Goal: Information Seeking & Learning: Learn about a topic

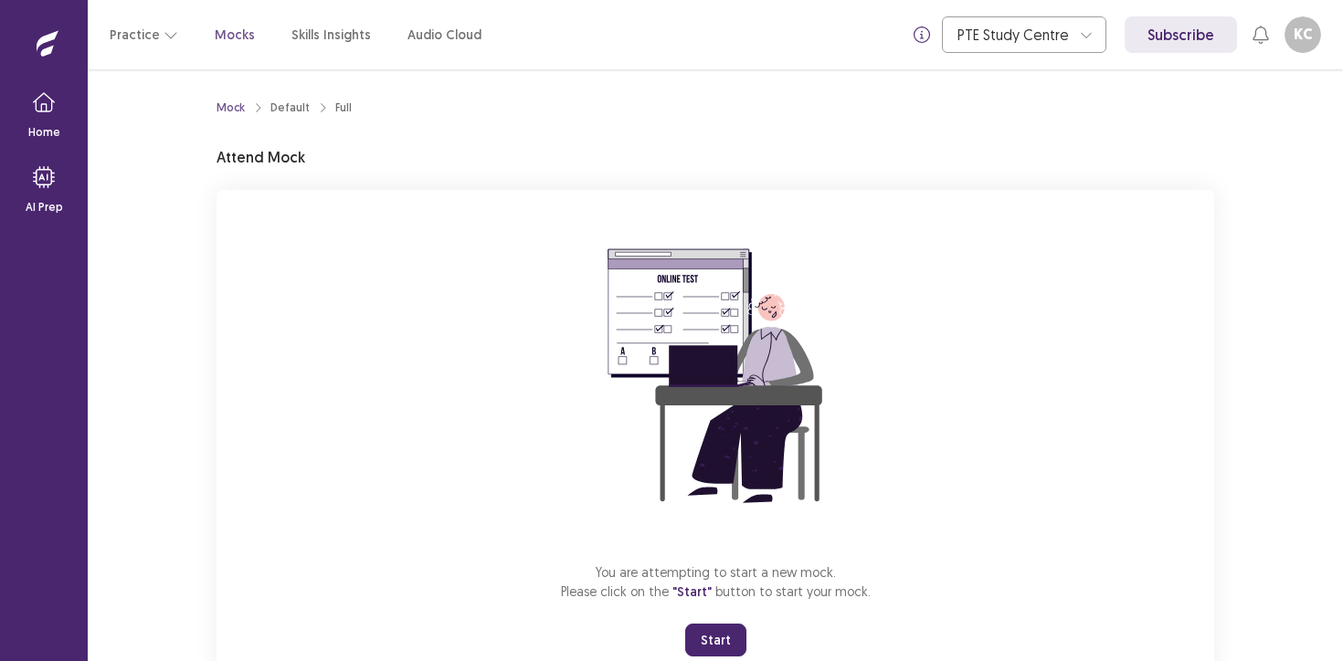
scroll to position [60, 0]
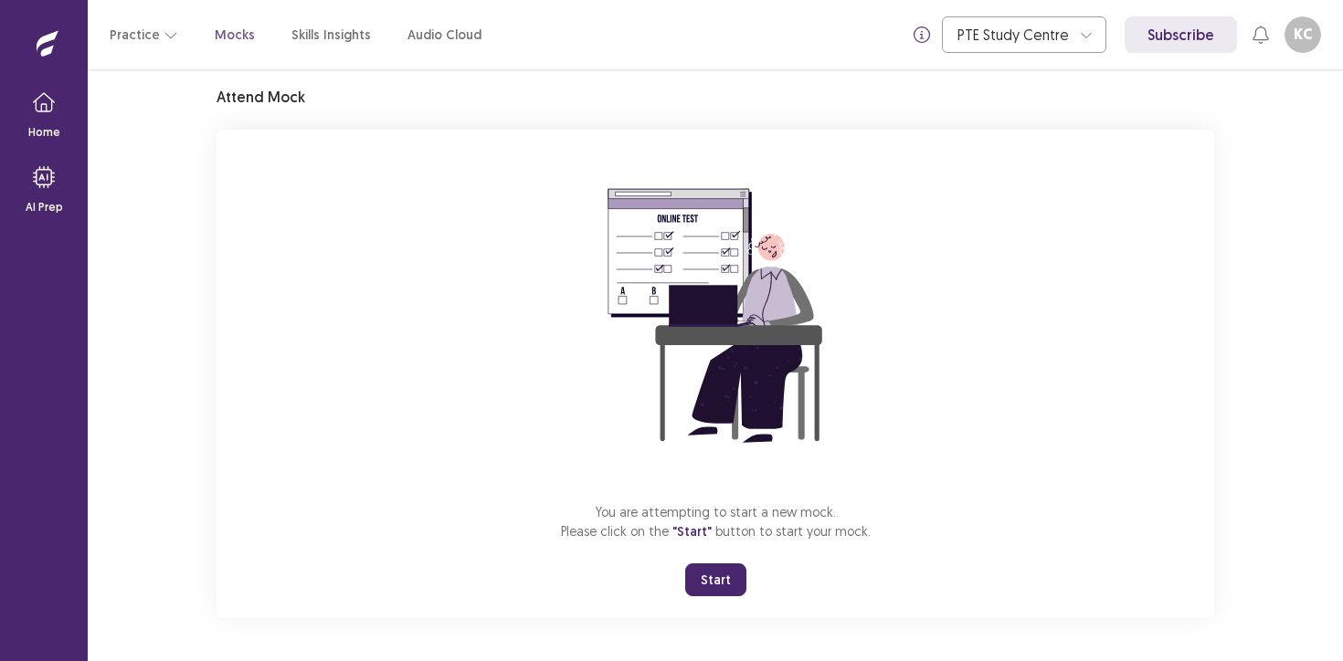
click at [713, 585] on button "Start" at bounding box center [715, 580] width 61 height 33
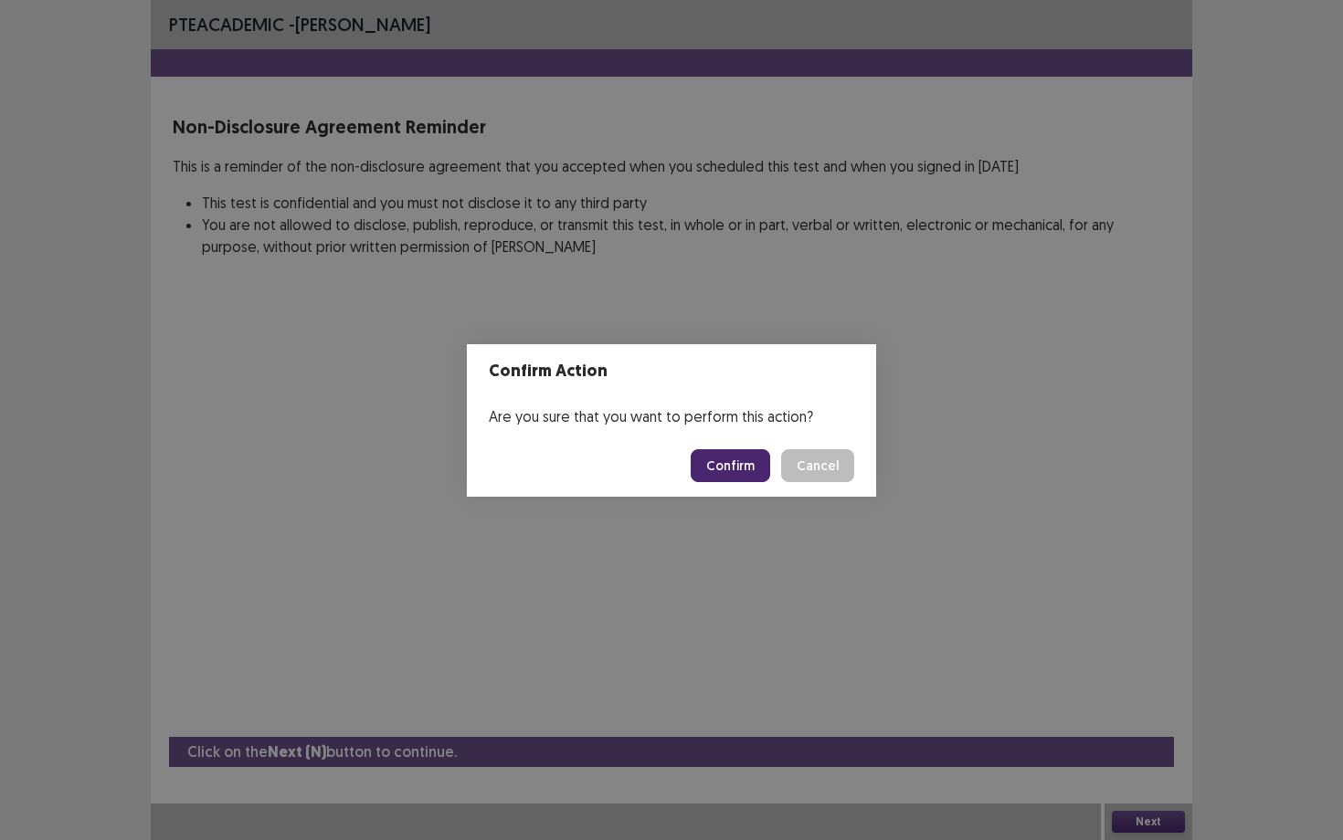
click at [732, 464] on button "Confirm" at bounding box center [730, 465] width 79 height 33
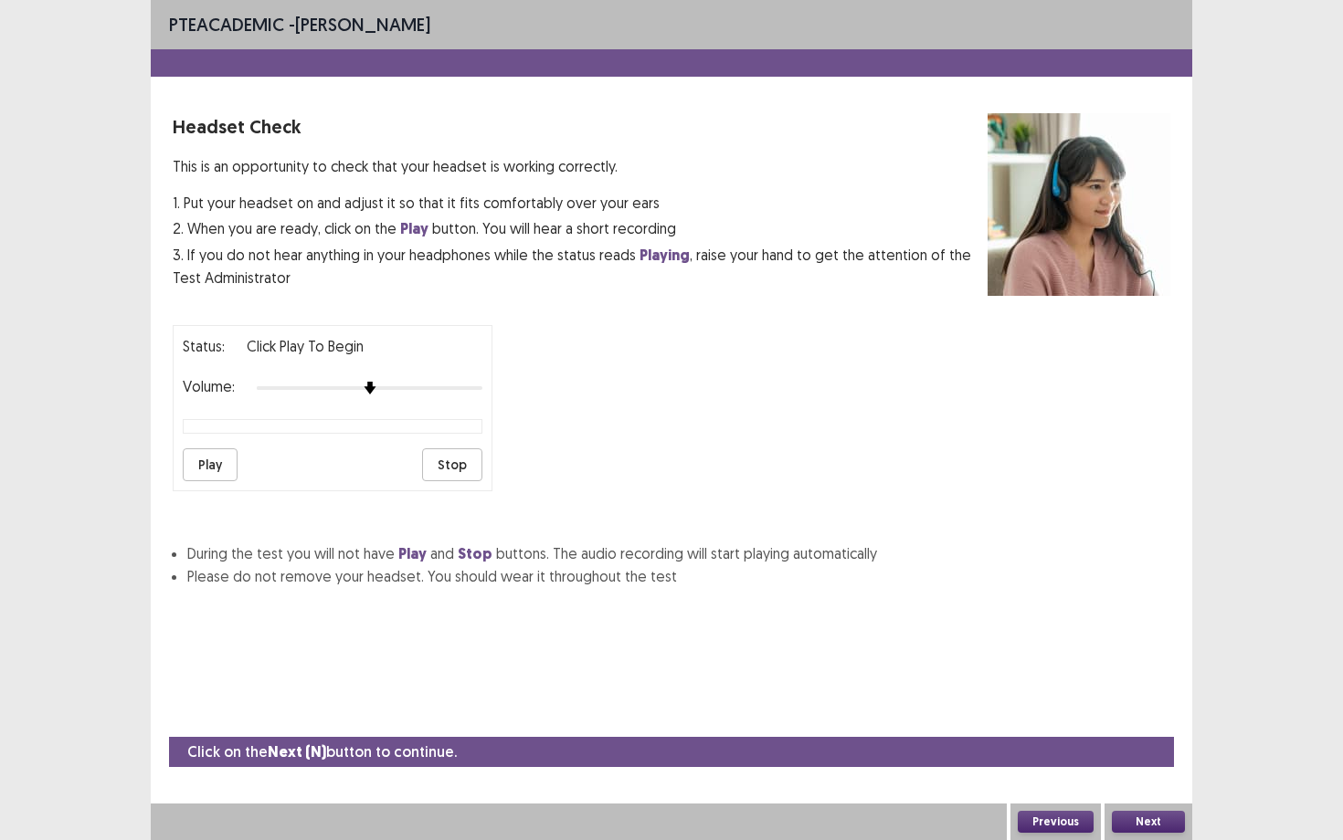
click at [1147, 660] on button "Next" at bounding box center [1148, 822] width 73 height 22
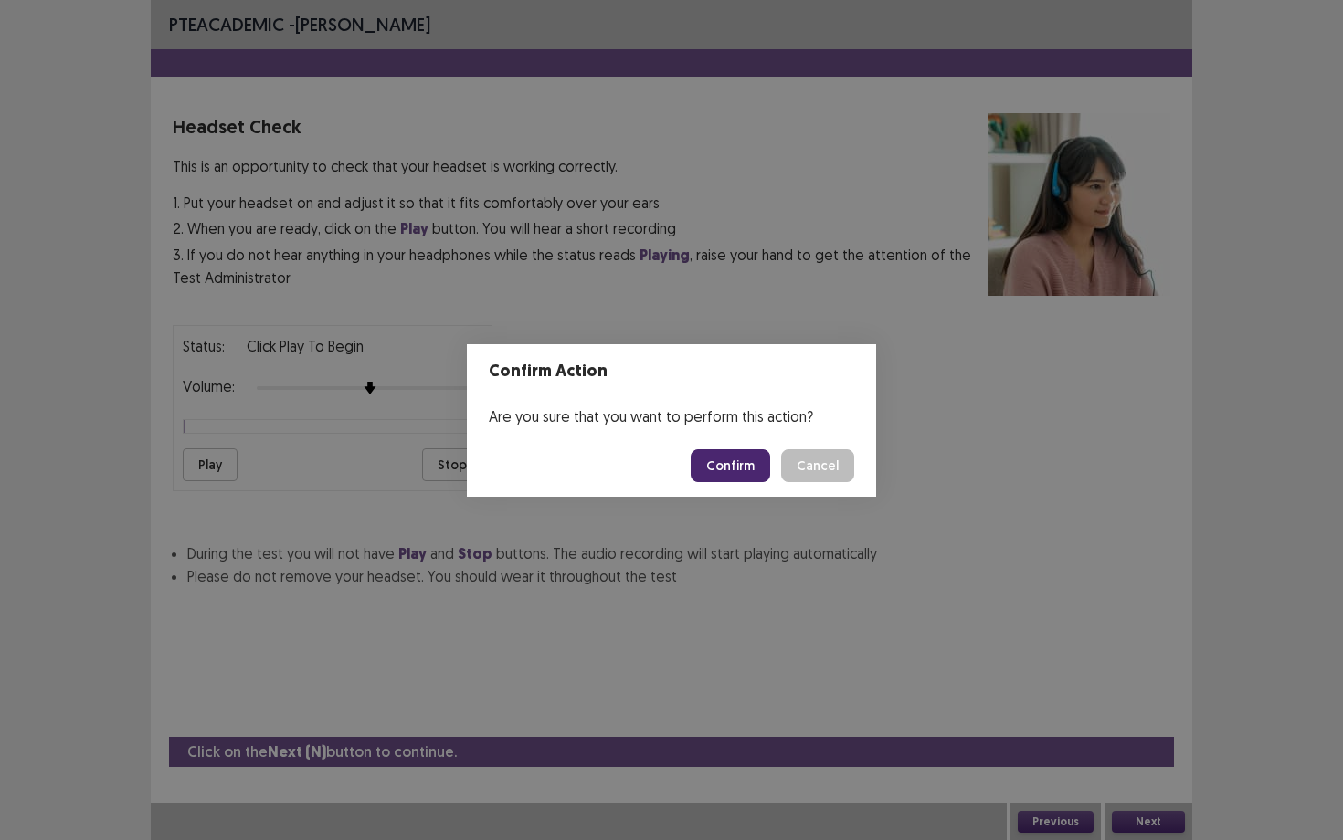
click at [720, 459] on button "Confirm" at bounding box center [730, 465] width 79 height 33
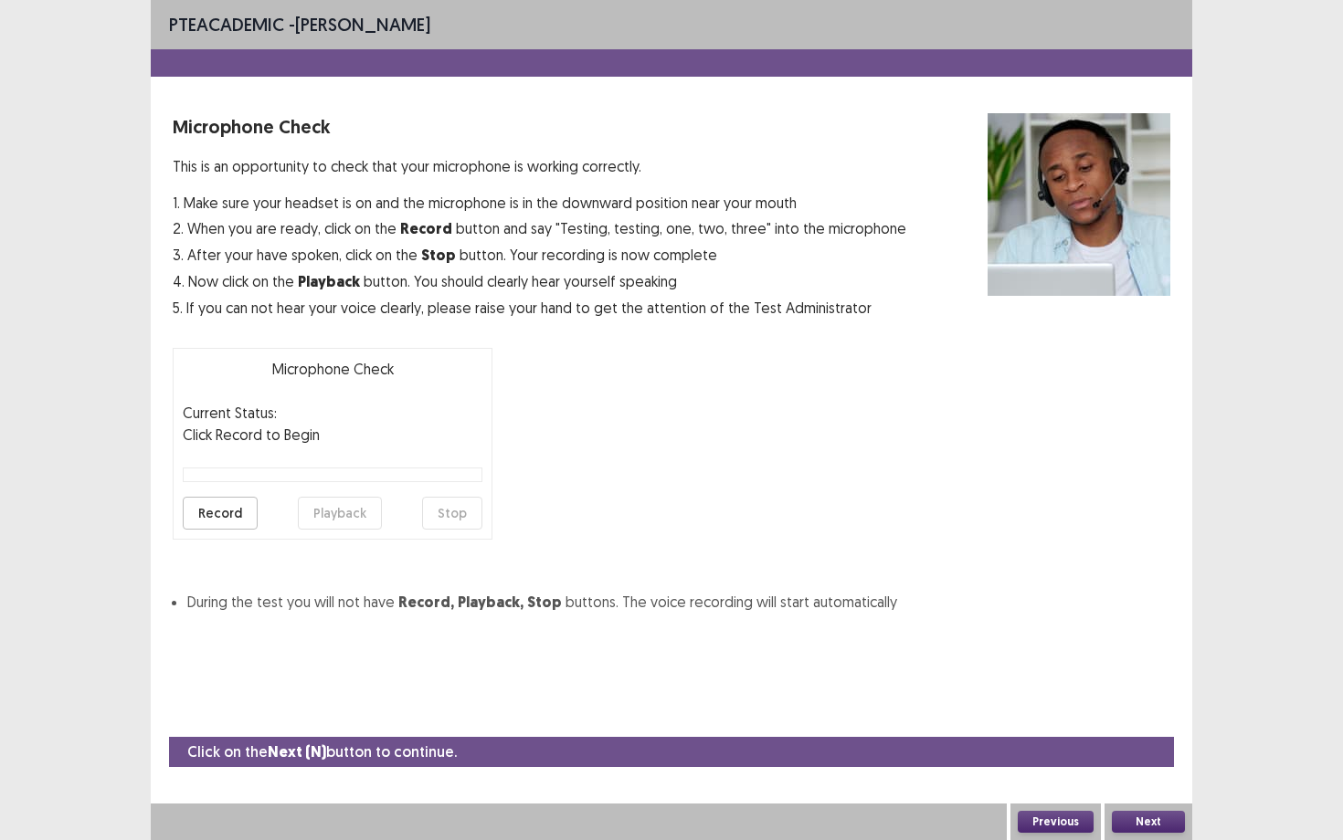
click at [1157, 660] on button "Next" at bounding box center [1148, 822] width 73 height 22
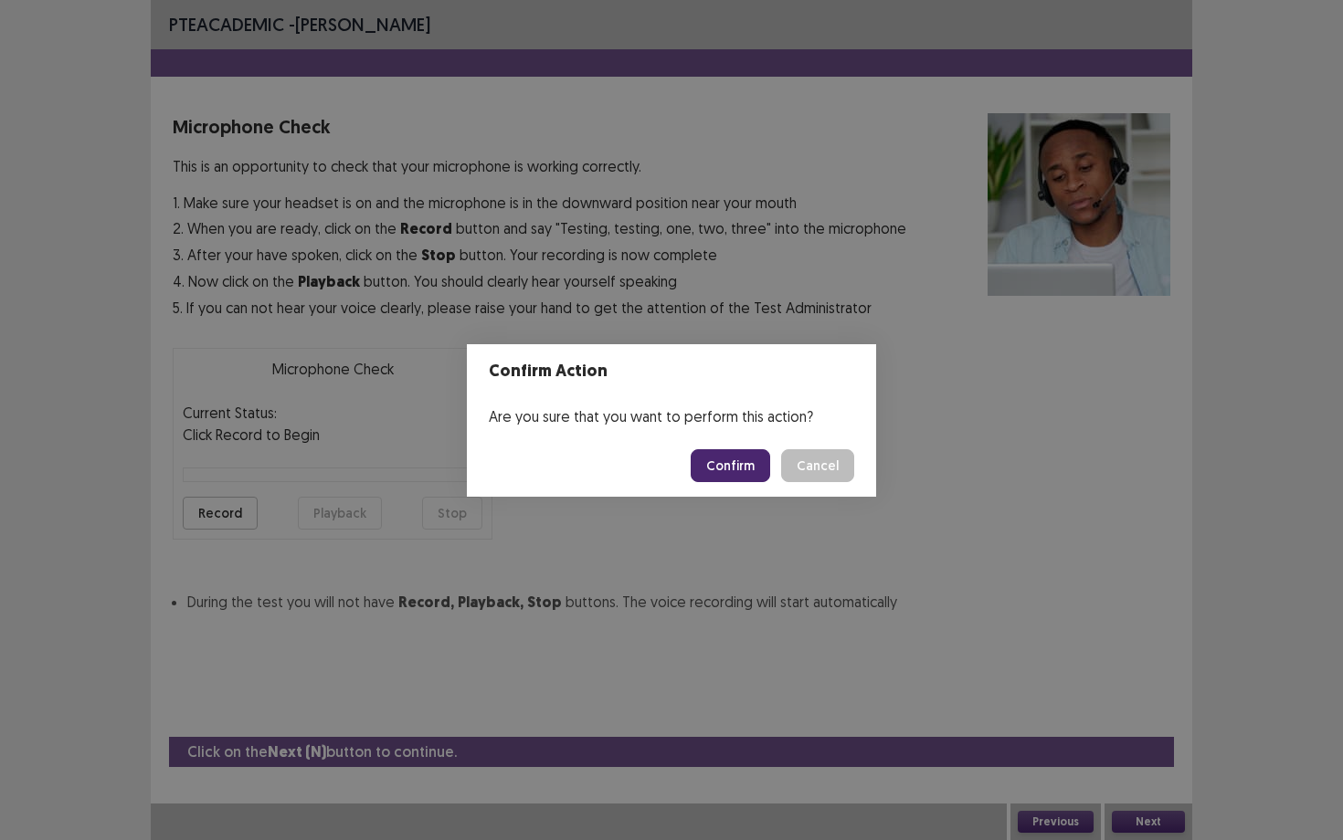
click at [734, 459] on button "Confirm" at bounding box center [730, 465] width 79 height 33
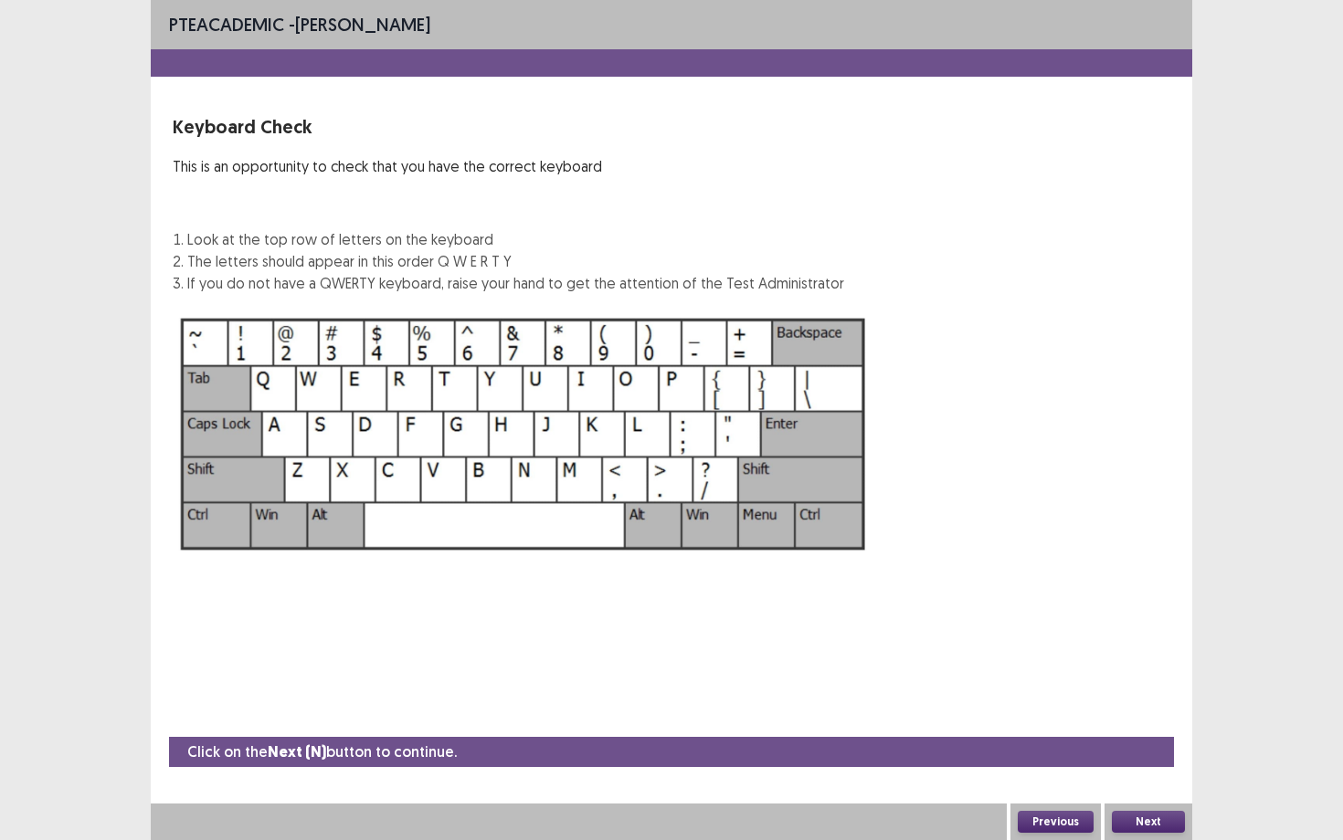
click at [1157, 660] on div "Next" at bounding box center [1148, 822] width 88 height 37
click at [1148, 660] on button "Next" at bounding box center [1148, 822] width 73 height 22
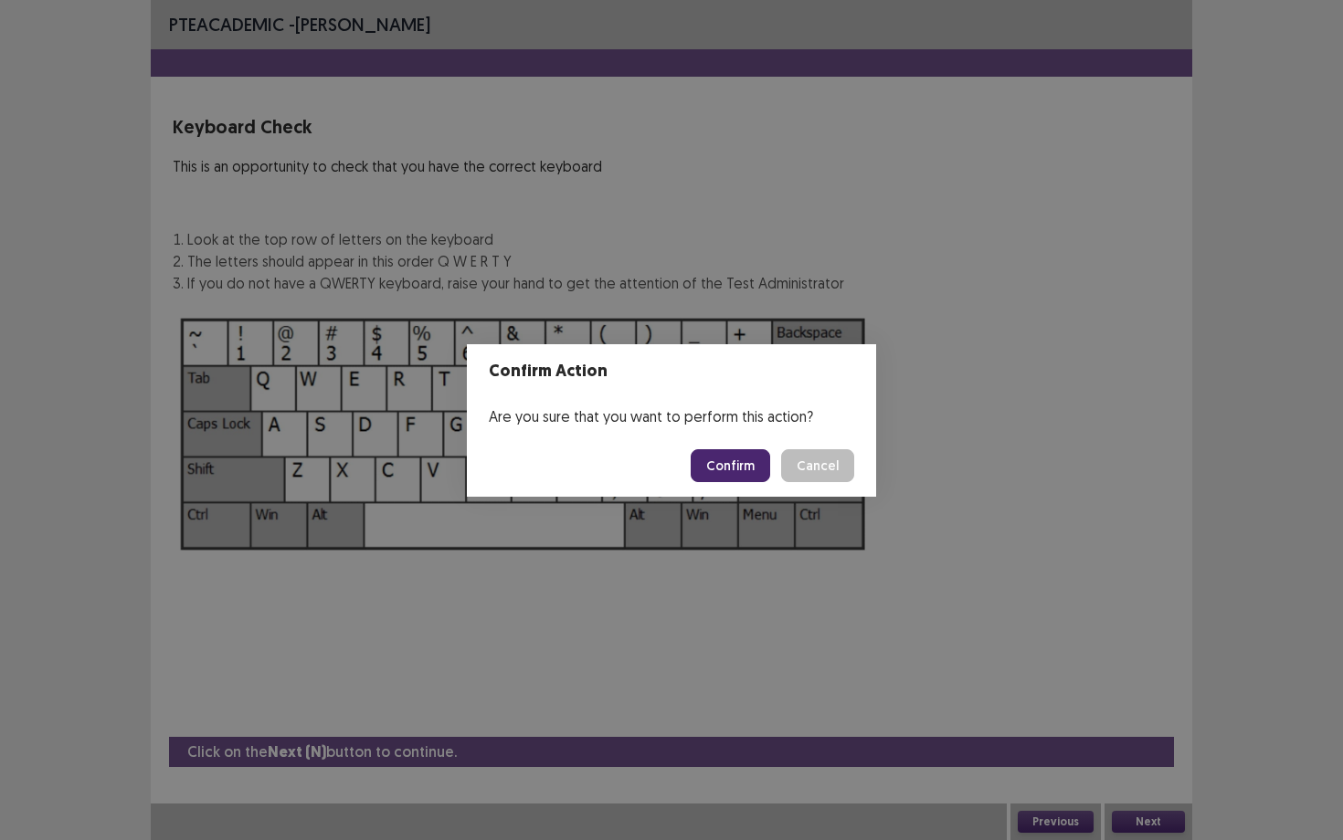
click at [728, 469] on button "Confirm" at bounding box center [730, 465] width 79 height 33
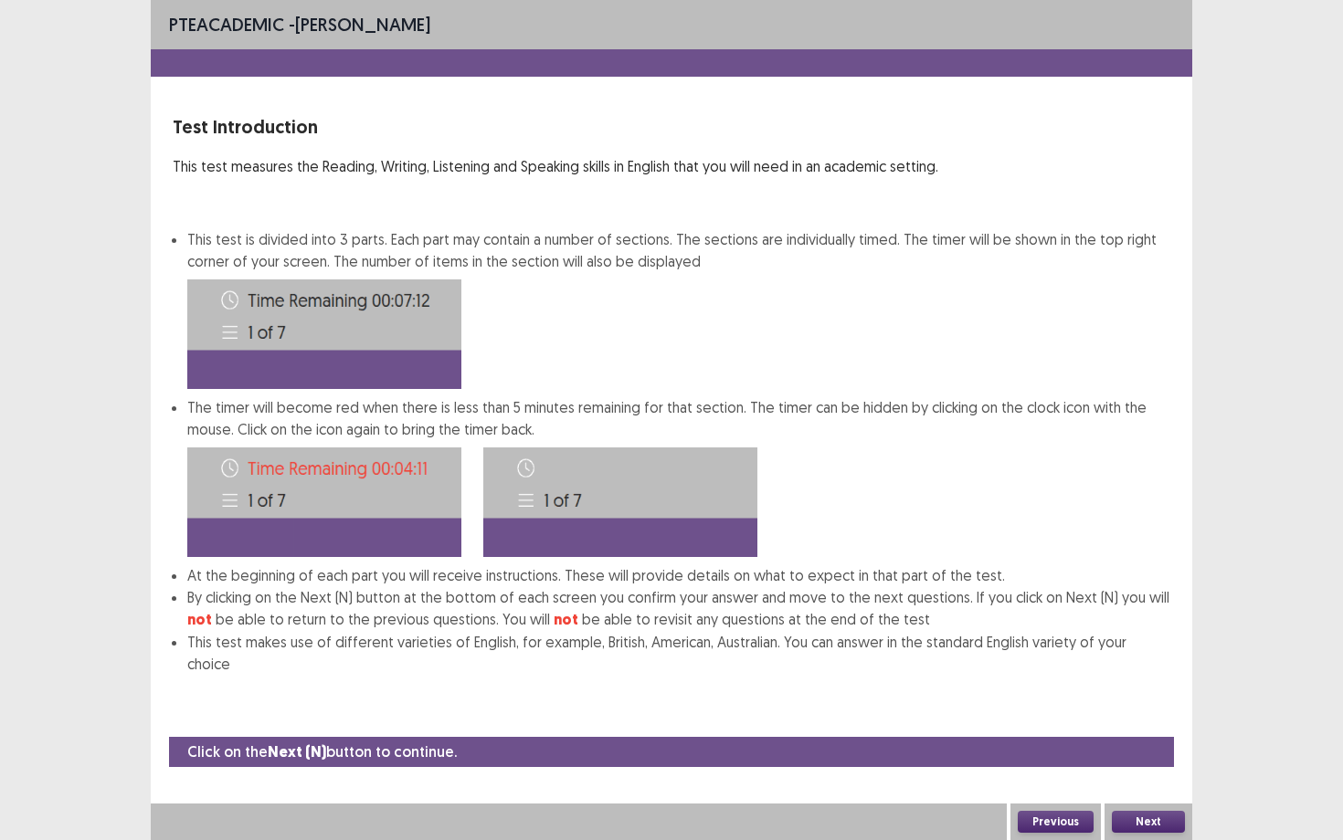
click at [1171, 660] on button "Next" at bounding box center [1148, 822] width 73 height 22
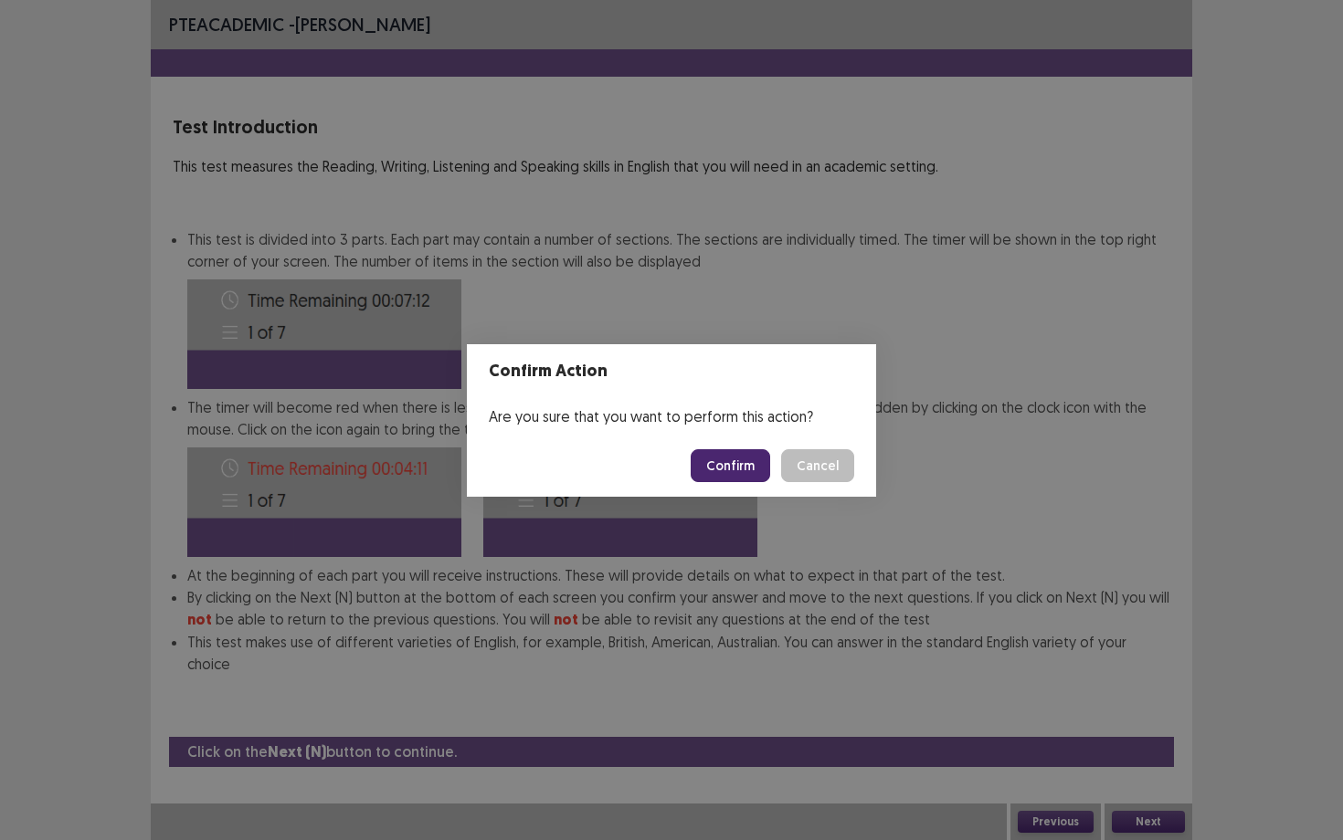
click at [730, 454] on button "Confirm" at bounding box center [730, 465] width 79 height 33
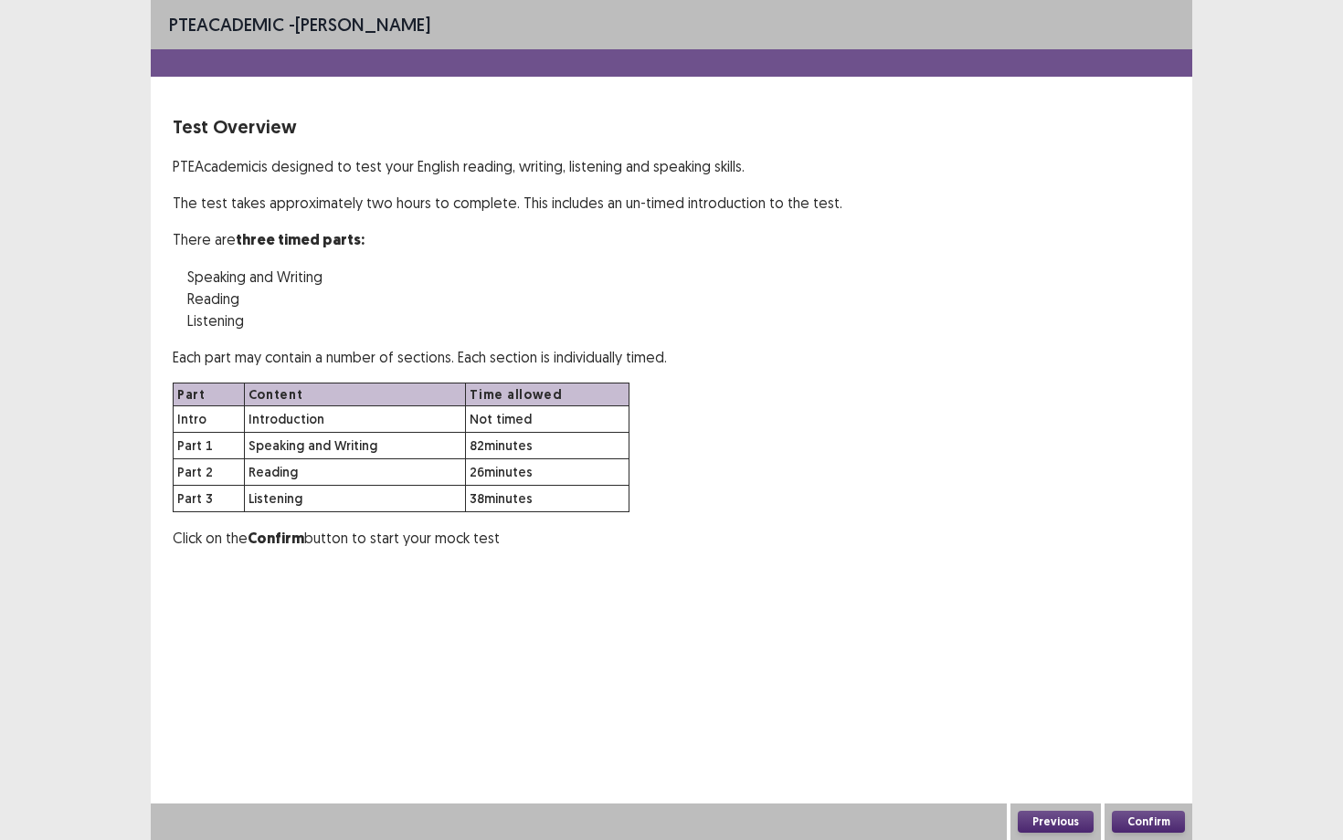
click at [1134, 660] on button "Confirm" at bounding box center [1148, 822] width 73 height 22
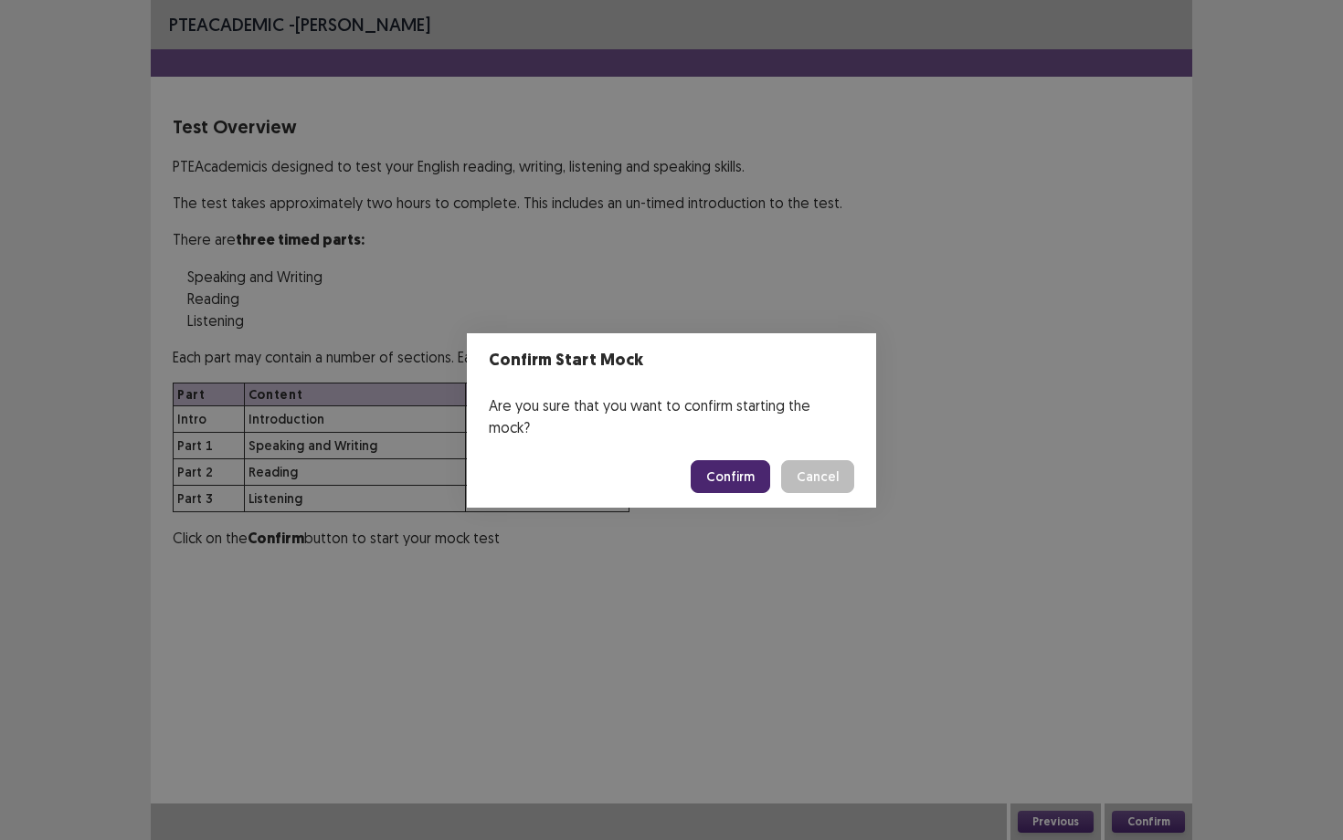
click at [737, 471] on button "Confirm" at bounding box center [730, 476] width 79 height 33
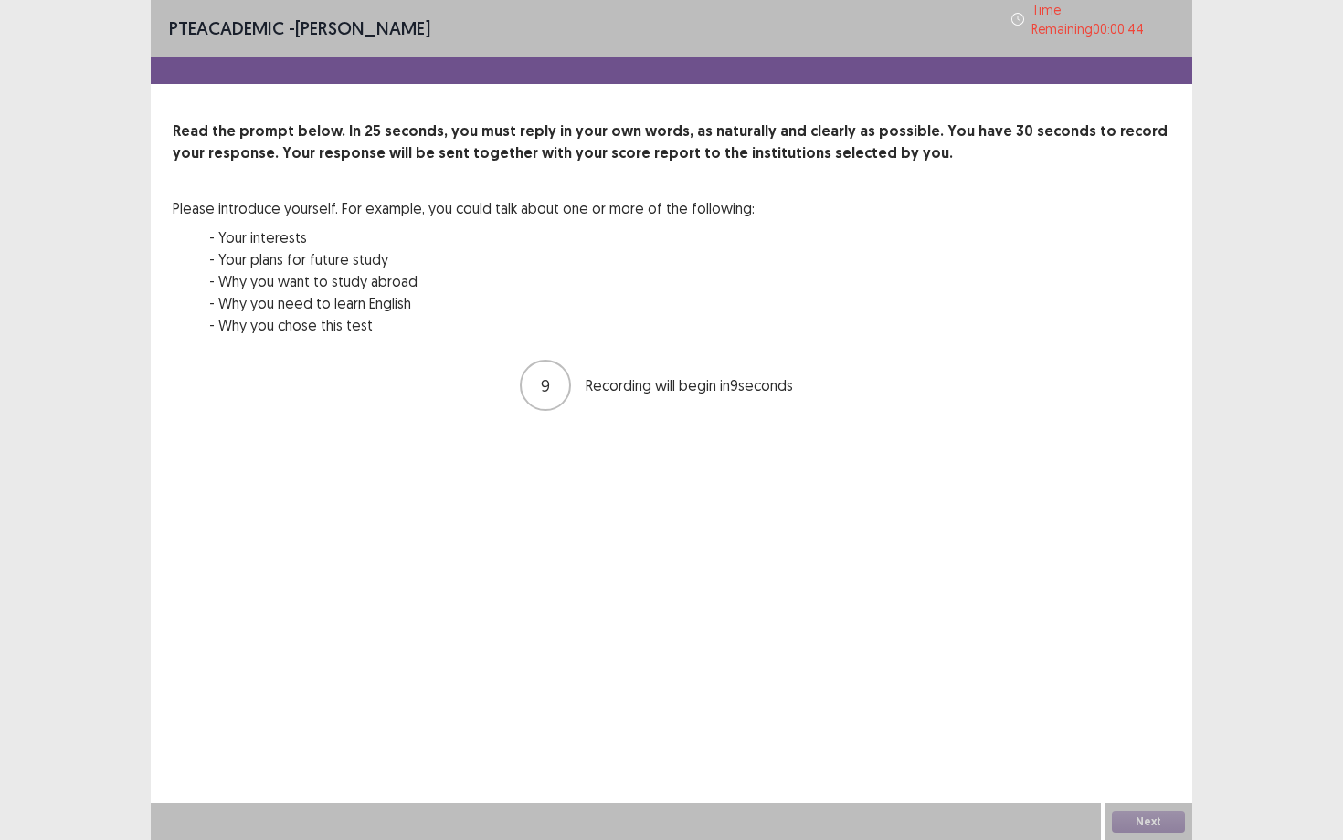
click at [1012, 660] on div "PTE academic - Katherine Cabiong Time Remaining 00 : 00 : 44 Read the prompt be…" at bounding box center [671, 420] width 1041 height 840
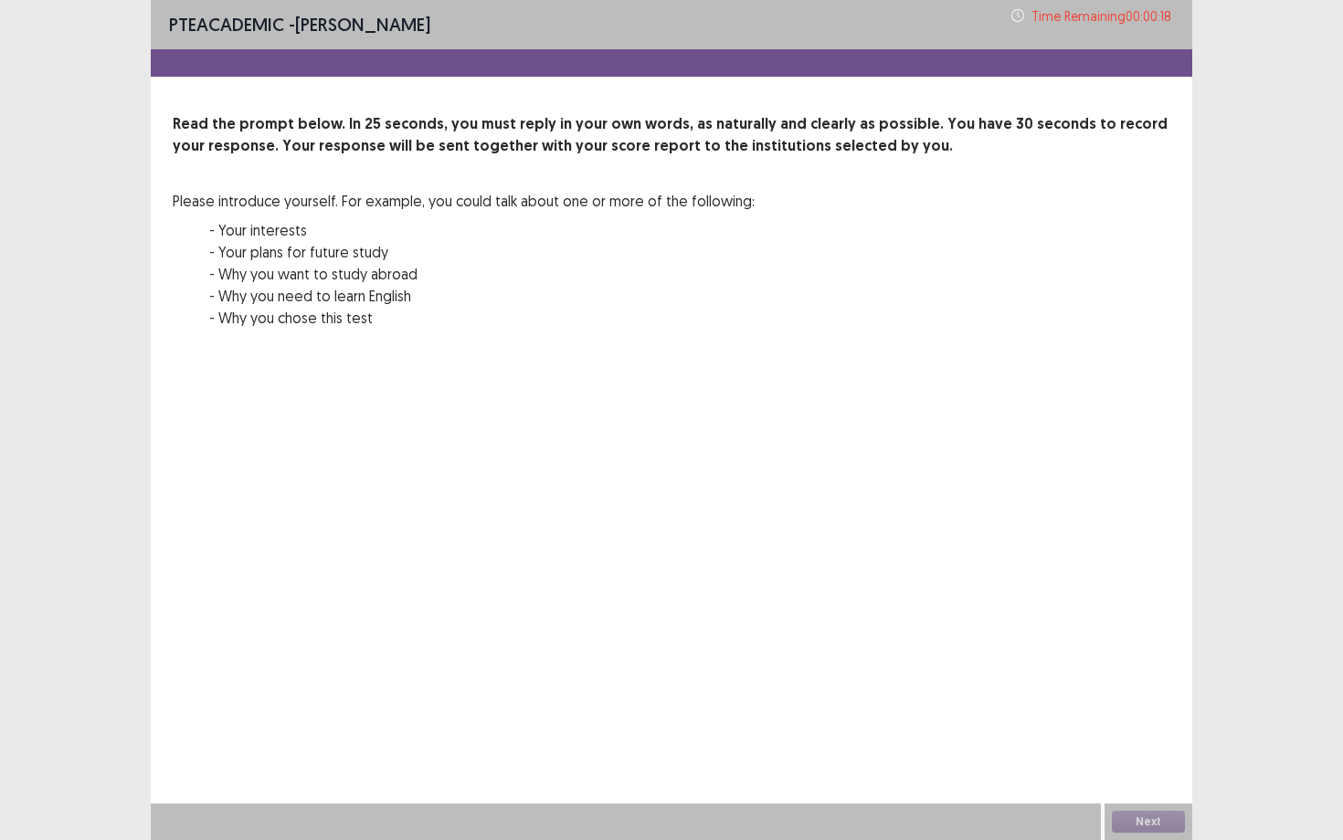
click at [1039, 660] on div "PTE academic - Katherine Cabiong Time Remaining 00 : 00 : 18 Read the prompt be…" at bounding box center [671, 420] width 1041 height 840
click at [936, 660] on div "PTE academic - Katherine Cabiong Time Remaining 00 : 00 : 16 Read the prompt be…" at bounding box center [671, 420] width 1041 height 840
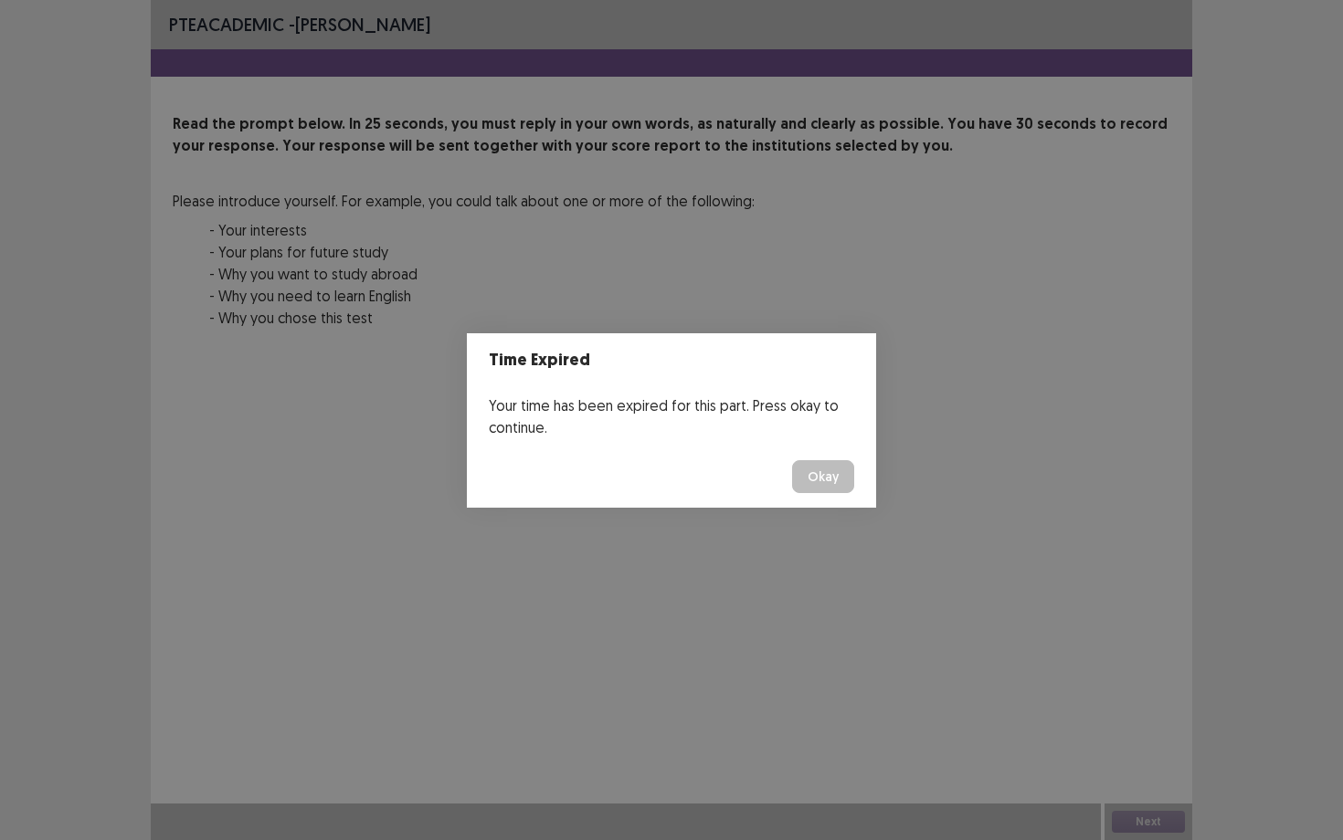
click at [820, 485] on button "Okay" at bounding box center [823, 476] width 62 height 33
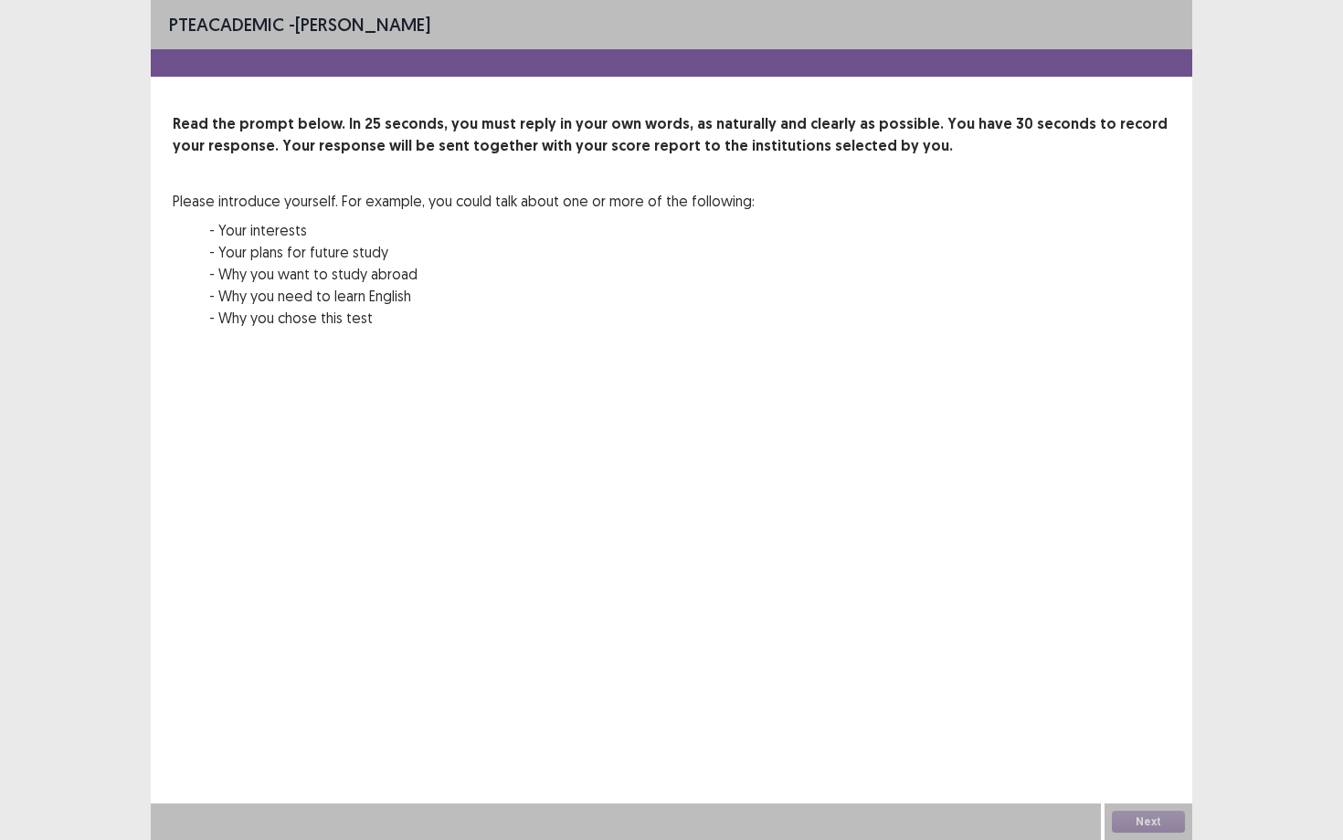
click at [1152, 660] on div "Next" at bounding box center [1148, 822] width 88 height 37
click at [400, 233] on p "- Your interests" at bounding box center [481, 230] width 545 height 22
click at [602, 299] on p "- Why you need to learn English" at bounding box center [481, 296] width 545 height 22
click at [601, 298] on p "- Why you need to learn English" at bounding box center [481, 296] width 545 height 22
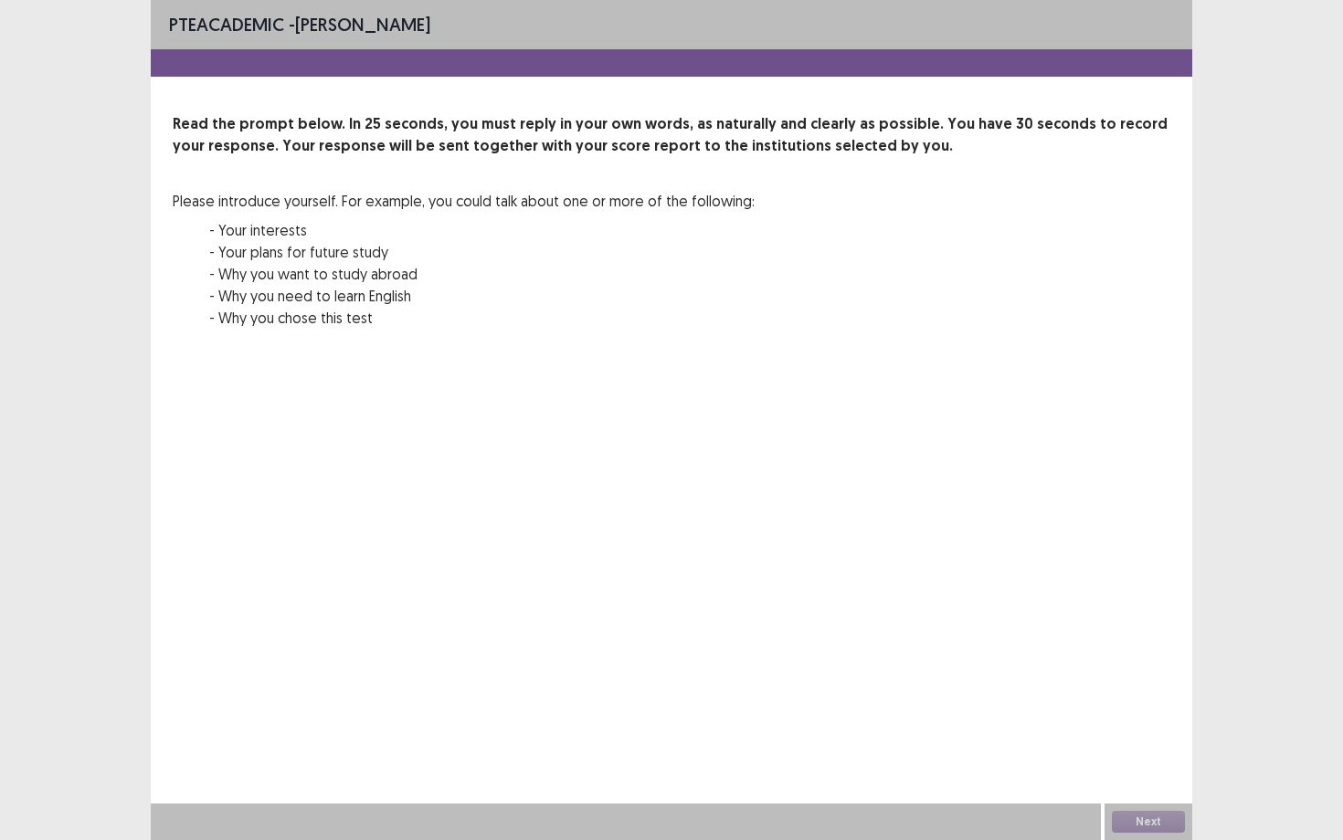
click at [601, 298] on p "- Why you need to learn English" at bounding box center [481, 296] width 545 height 22
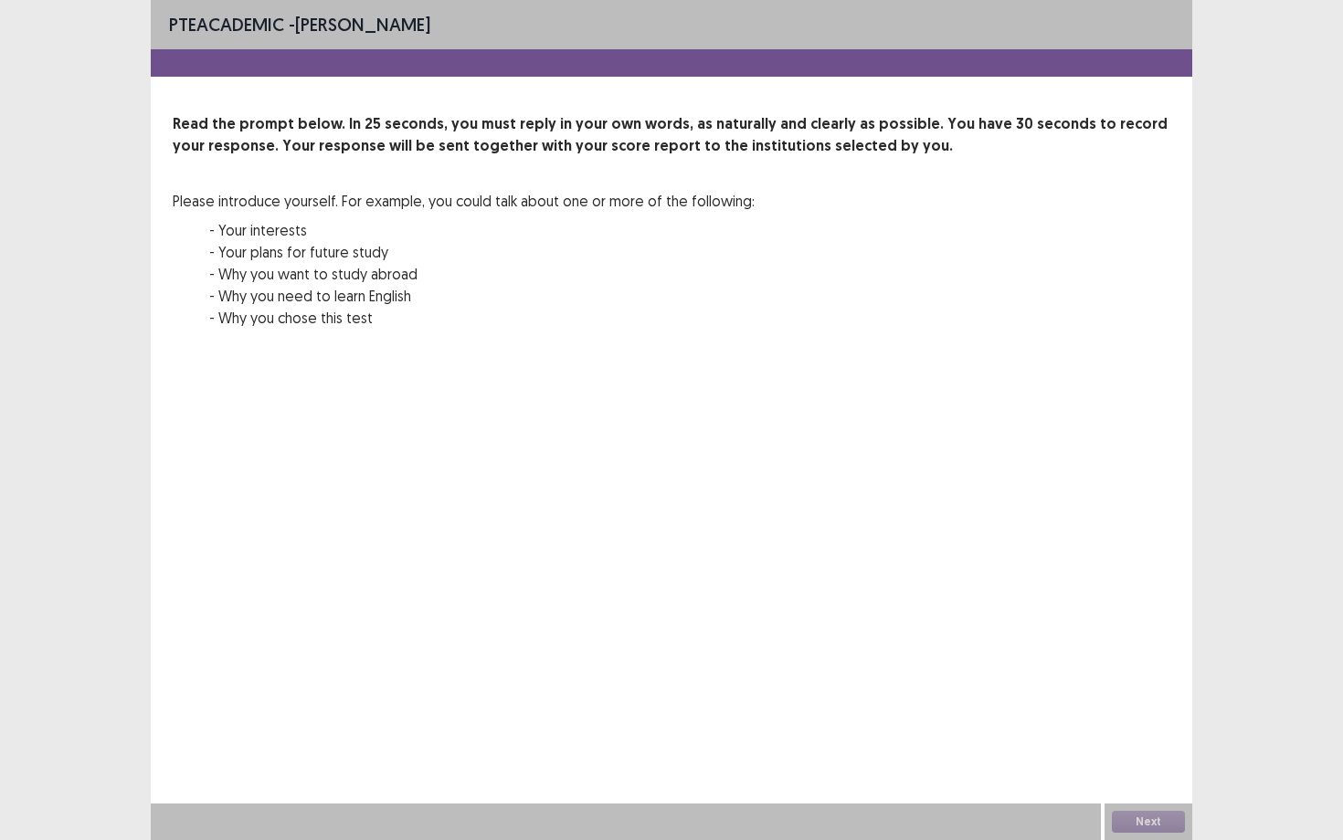
click at [601, 298] on p "- Why you need to learn English" at bounding box center [481, 296] width 545 height 22
click at [1025, 522] on div "PTE academic - Katherine Cabiong Read the prompt below. In 25 seconds, you must…" at bounding box center [671, 420] width 1041 height 840
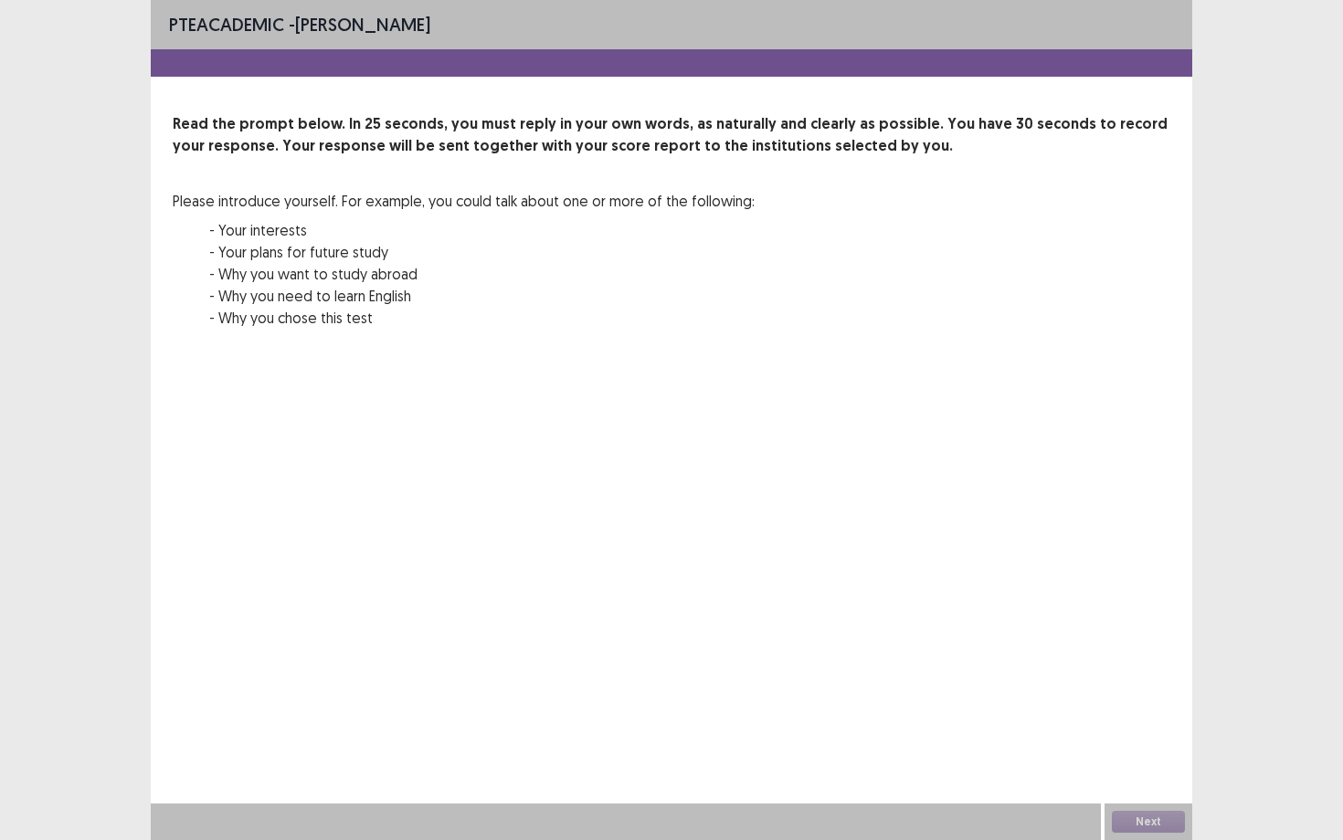
click at [1025, 522] on div "PTE academic - Katherine Cabiong Read the prompt below. In 25 seconds, you must…" at bounding box center [671, 420] width 1041 height 840
click at [965, 443] on div "PTE academic - Katherine Cabiong Read the prompt below. In 25 seconds, you must…" at bounding box center [671, 420] width 1041 height 840
drag, startPoint x: 965, startPoint y: 443, endPoint x: 955, endPoint y: 436, distance: 11.7
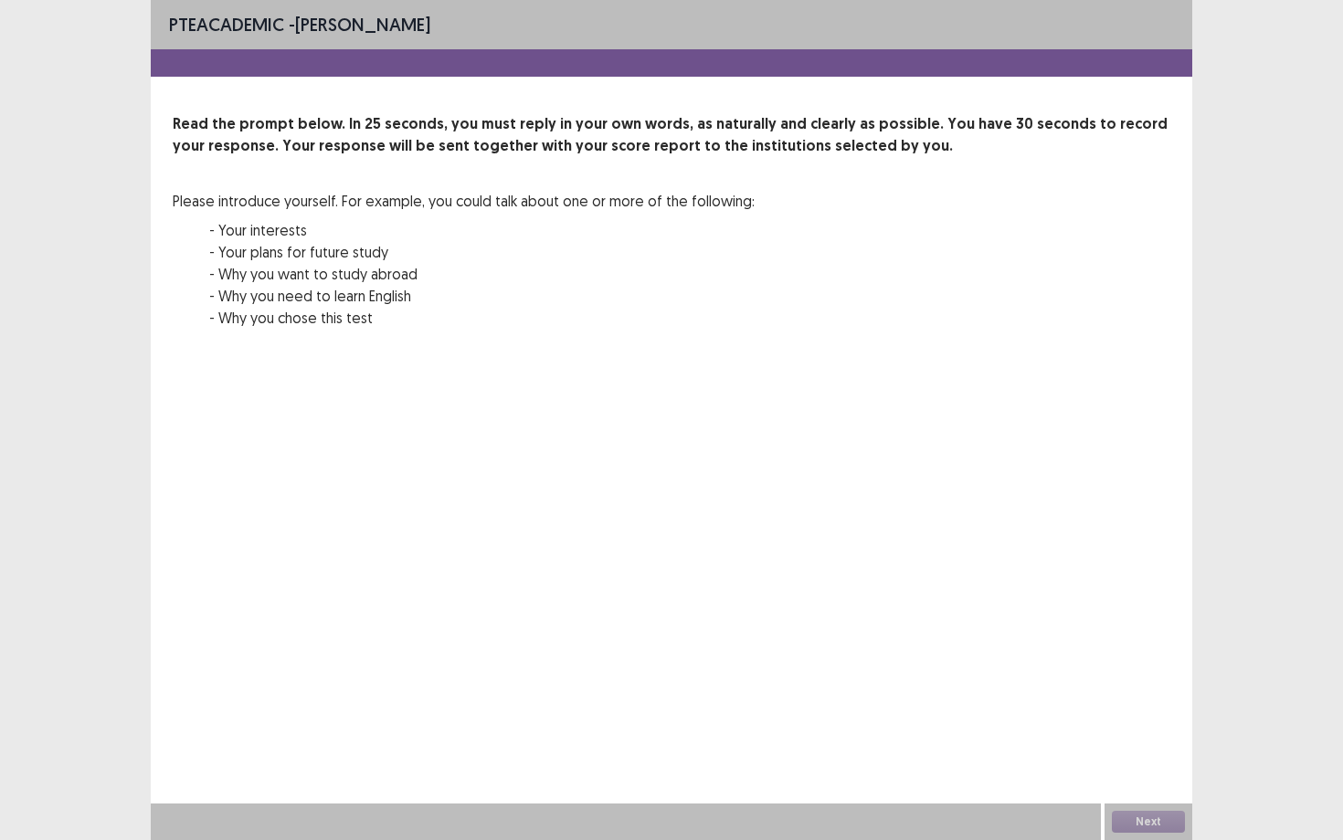
click at [959, 438] on div "PTE academic - Katherine Cabiong Read the prompt below. In 25 seconds, you must…" at bounding box center [671, 420] width 1041 height 840
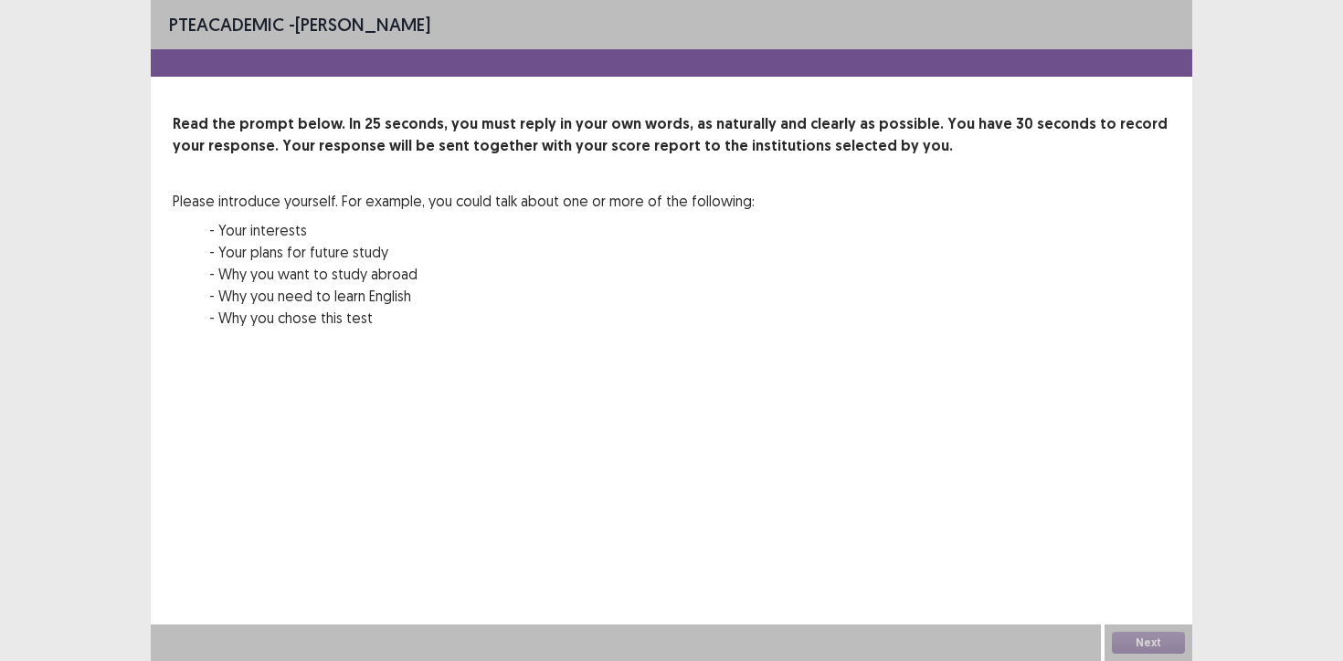
click at [549, 121] on p "Read the prompt below. In 25 seconds, you must reply in your own words, as natu…" at bounding box center [671, 135] width 997 height 44
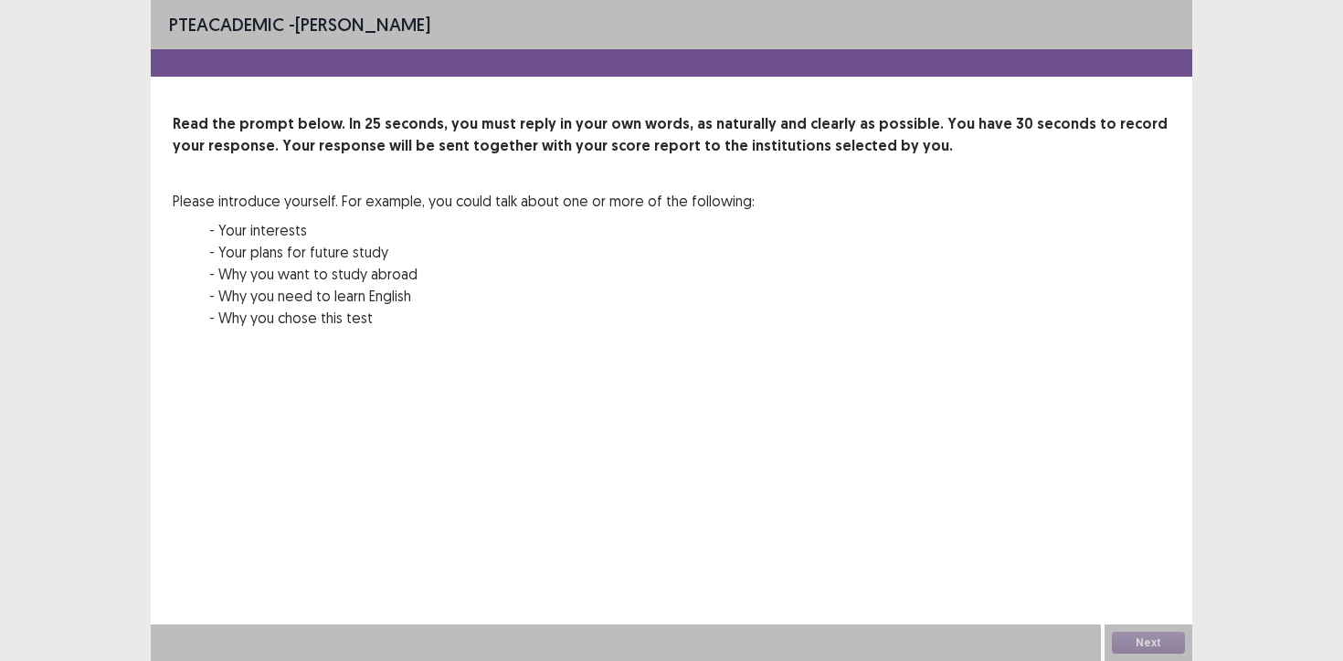
click at [549, 121] on p "Read the prompt below. In 25 seconds, you must reply in your own words, as natu…" at bounding box center [671, 135] width 997 height 44
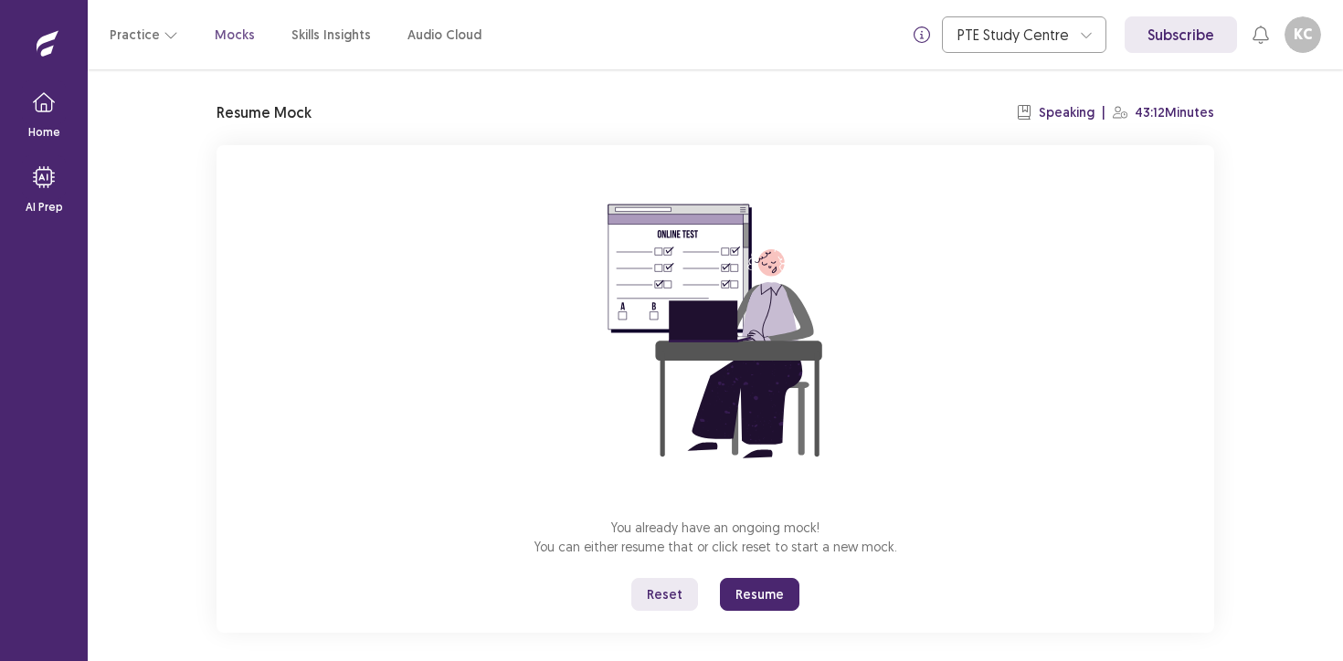
scroll to position [60, 0]
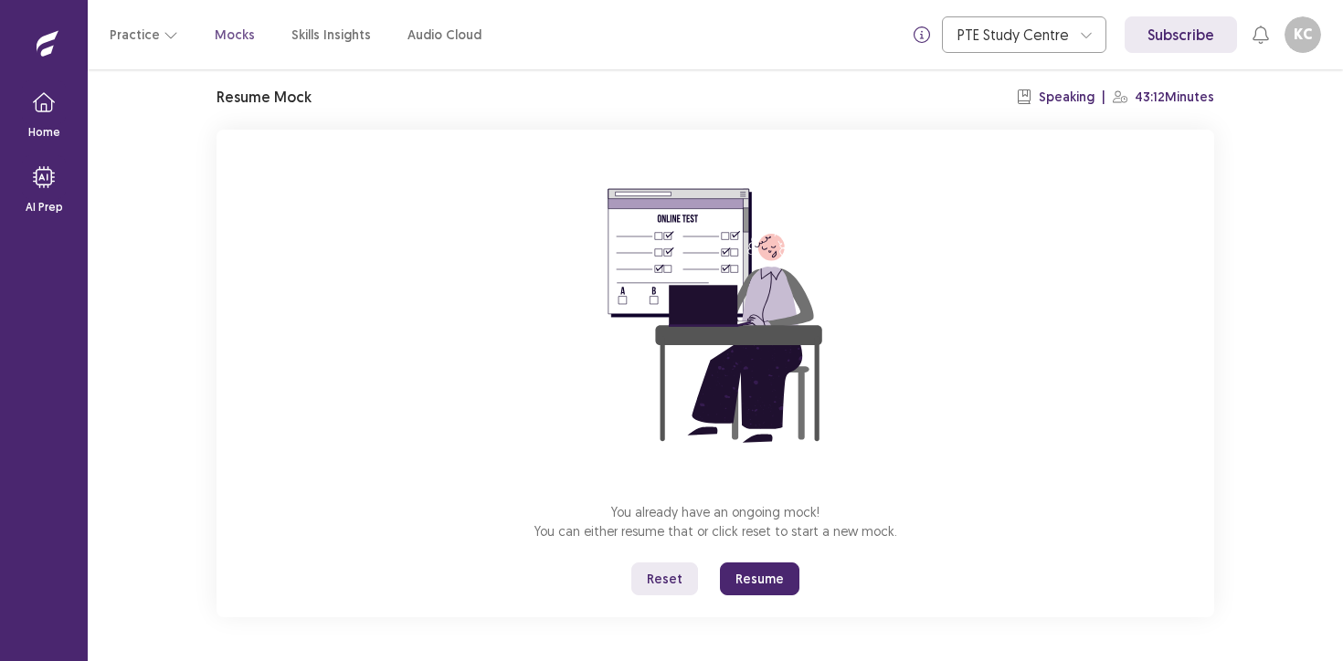
click at [754, 591] on button "Resume" at bounding box center [759, 579] width 79 height 33
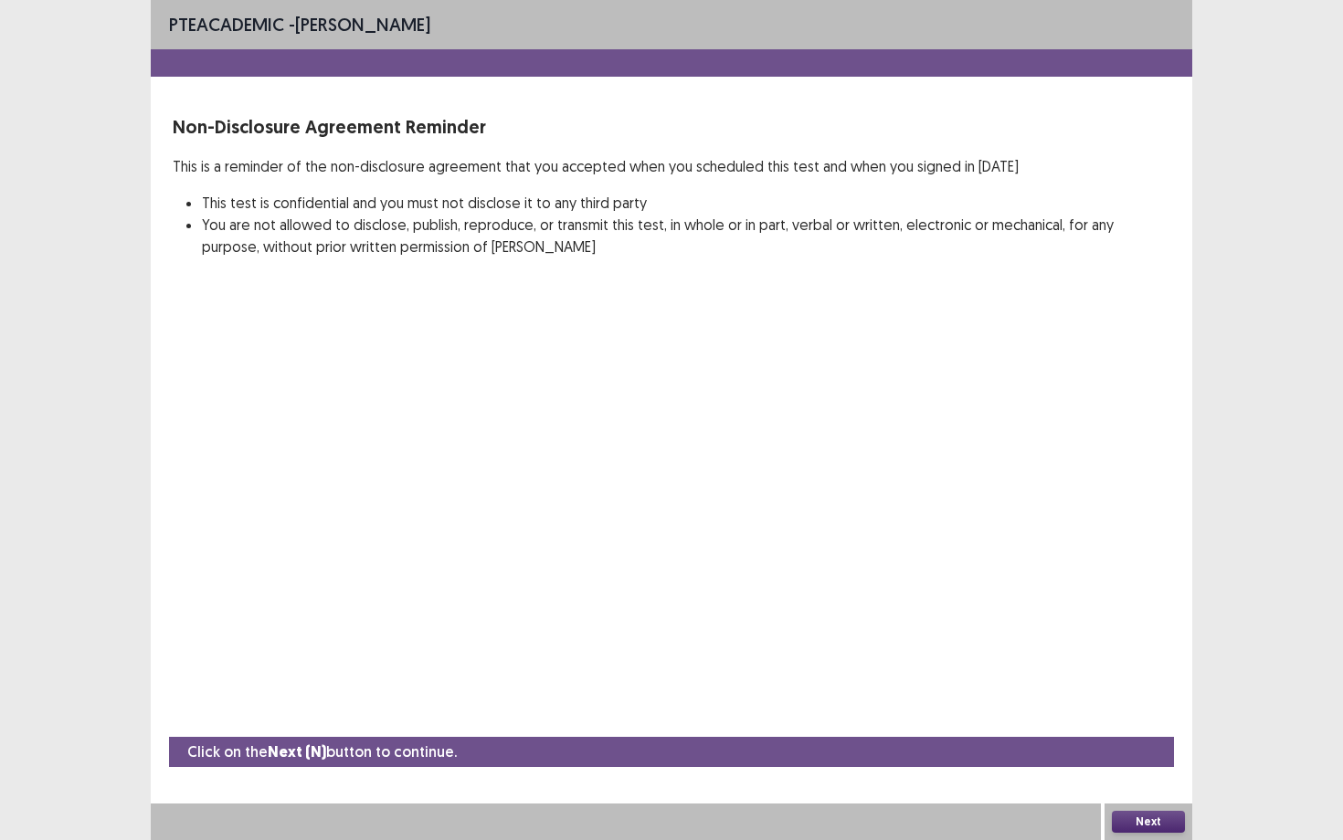
click at [1152, 660] on button "Next" at bounding box center [1148, 822] width 73 height 22
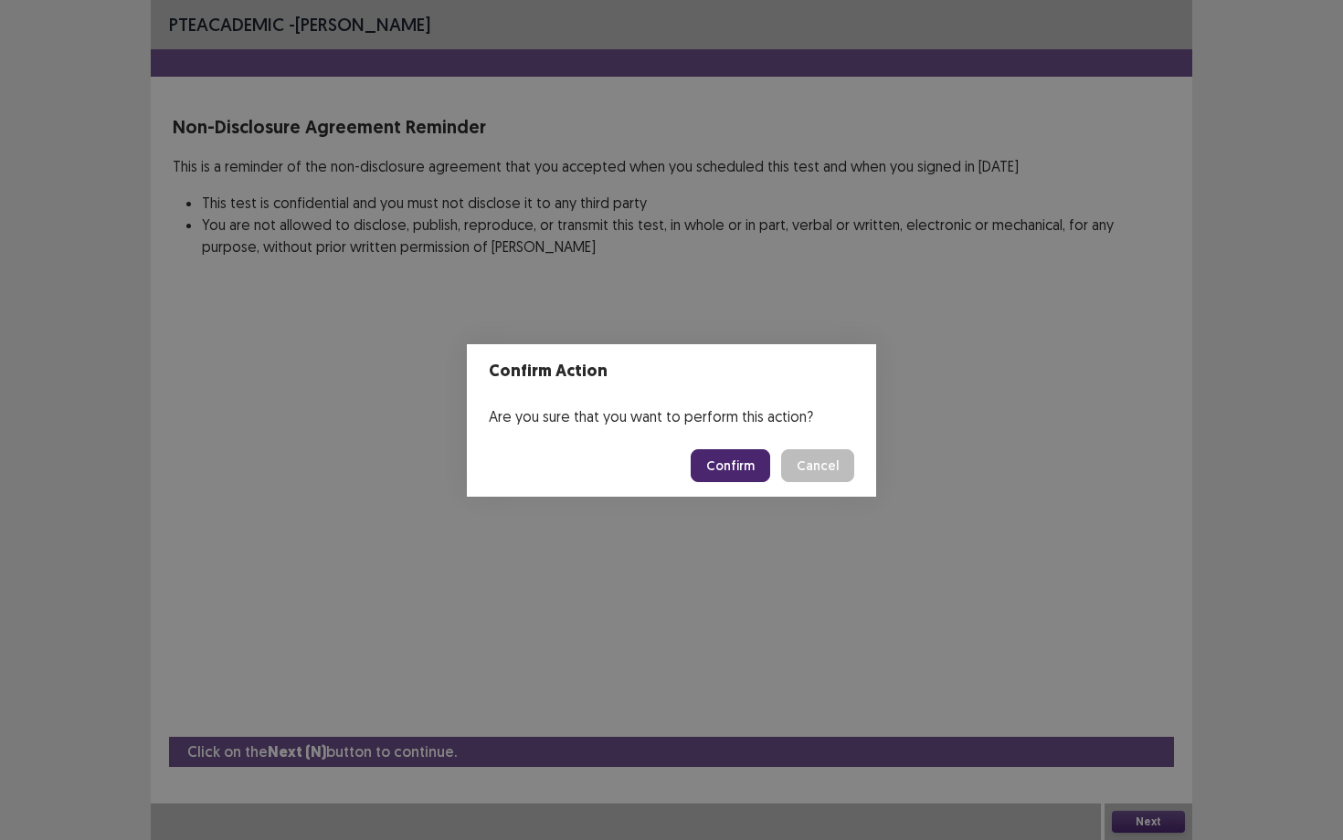
click at [726, 466] on button "Confirm" at bounding box center [730, 465] width 79 height 33
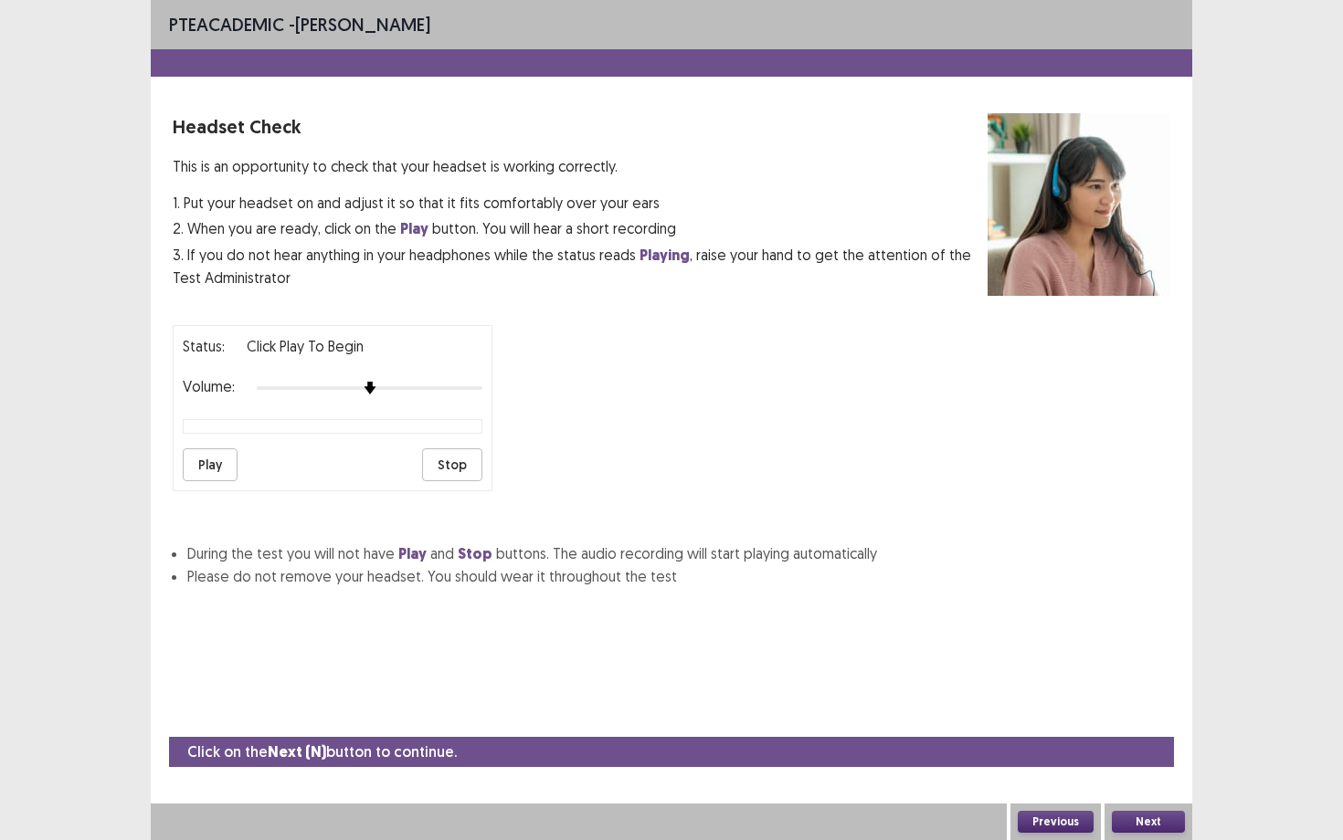
click at [1131, 660] on button "Next" at bounding box center [1148, 822] width 73 height 22
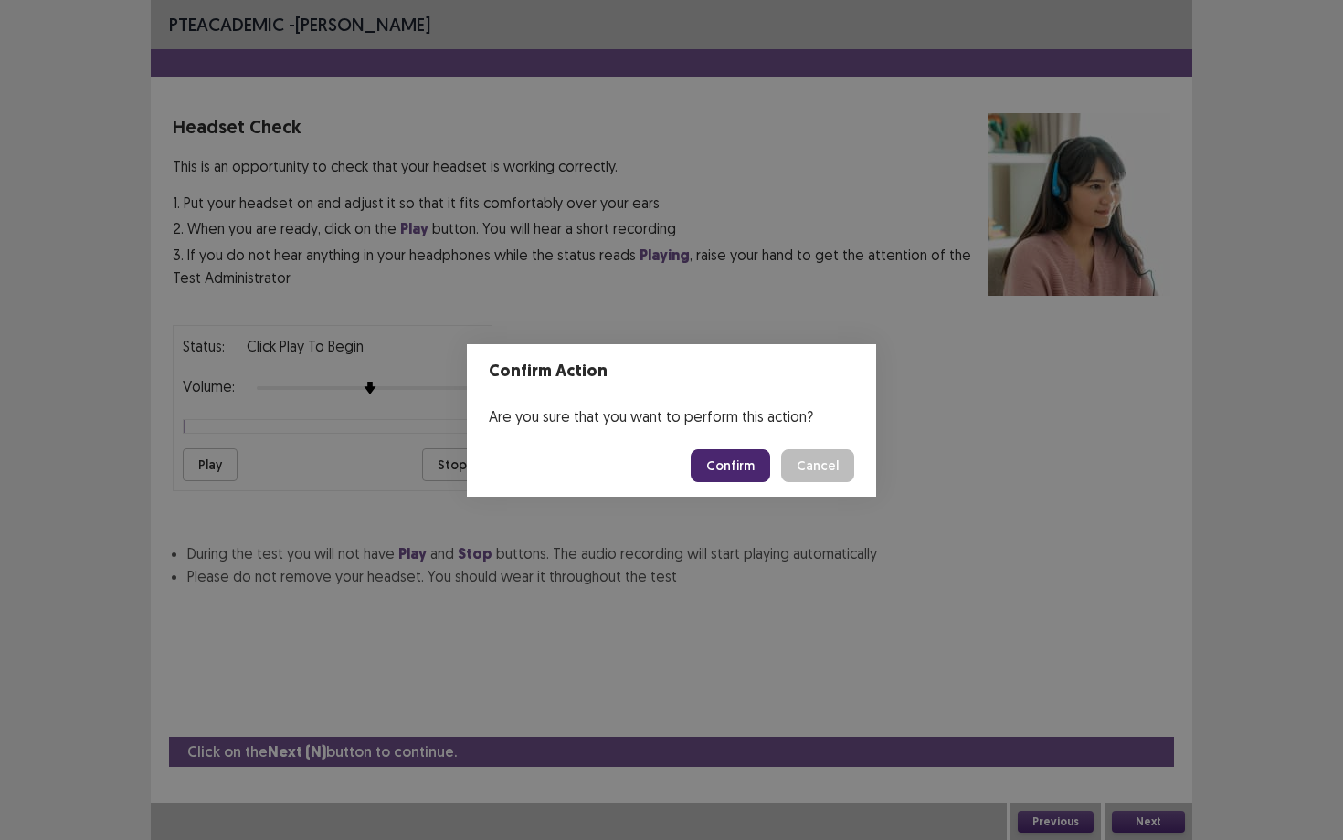
click at [727, 475] on button "Confirm" at bounding box center [730, 465] width 79 height 33
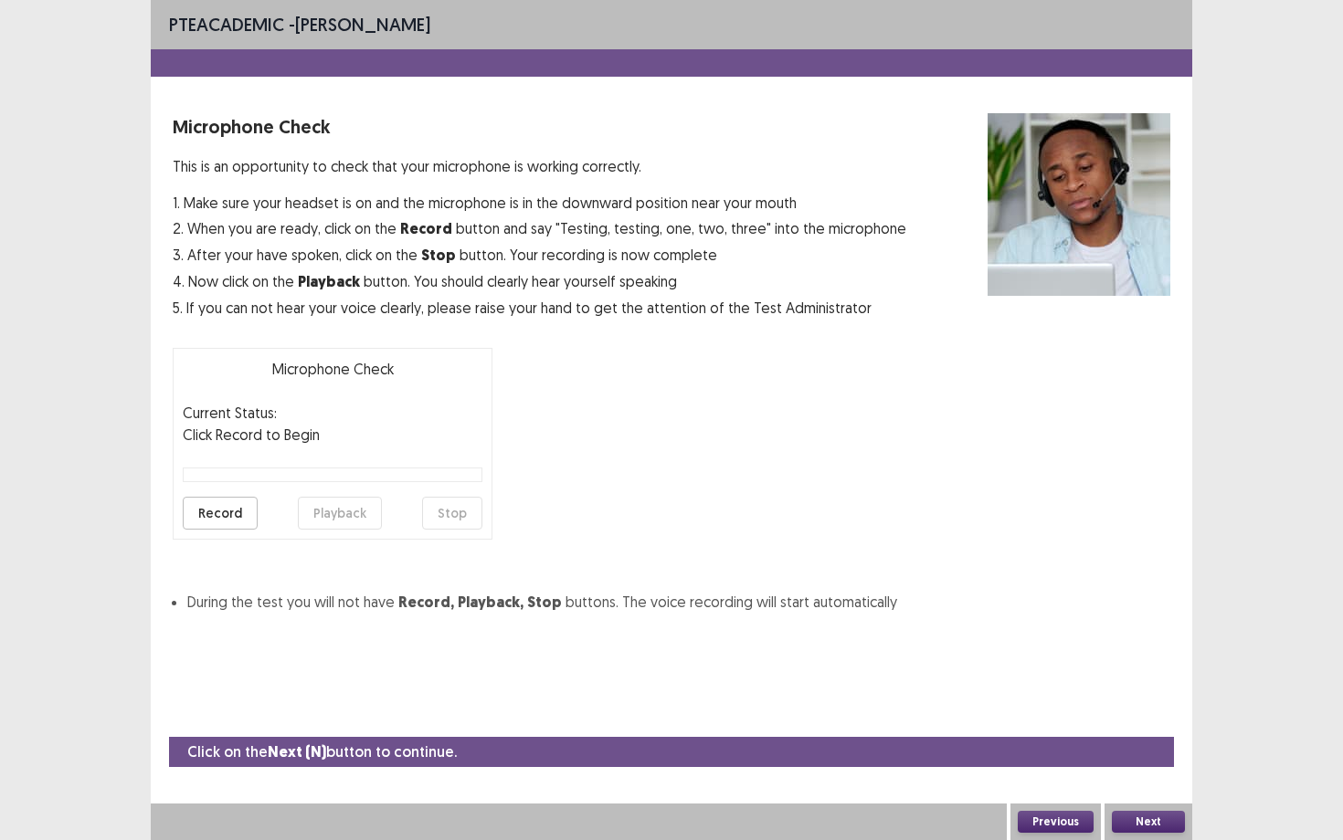
click at [1134, 660] on button "Next" at bounding box center [1148, 822] width 73 height 22
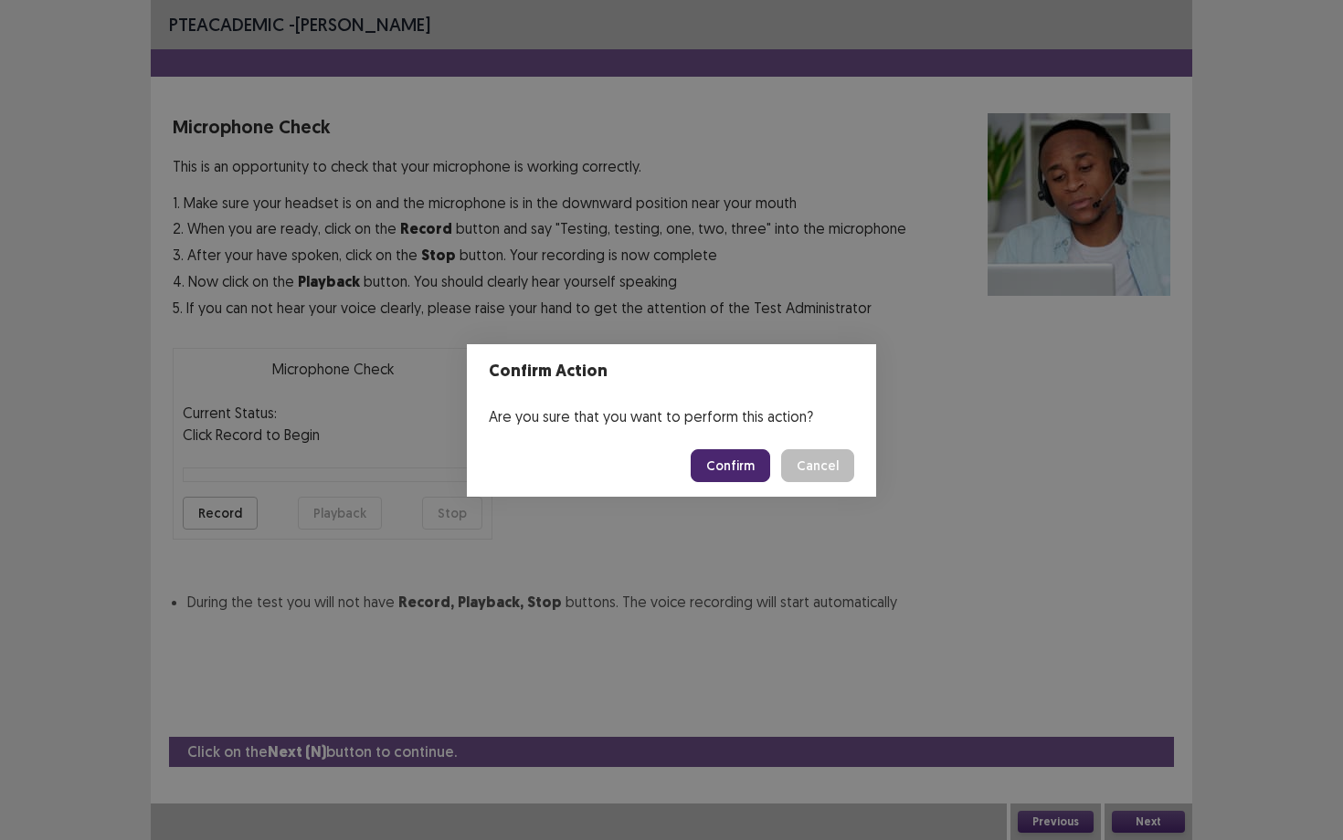
click at [724, 473] on button "Confirm" at bounding box center [730, 465] width 79 height 33
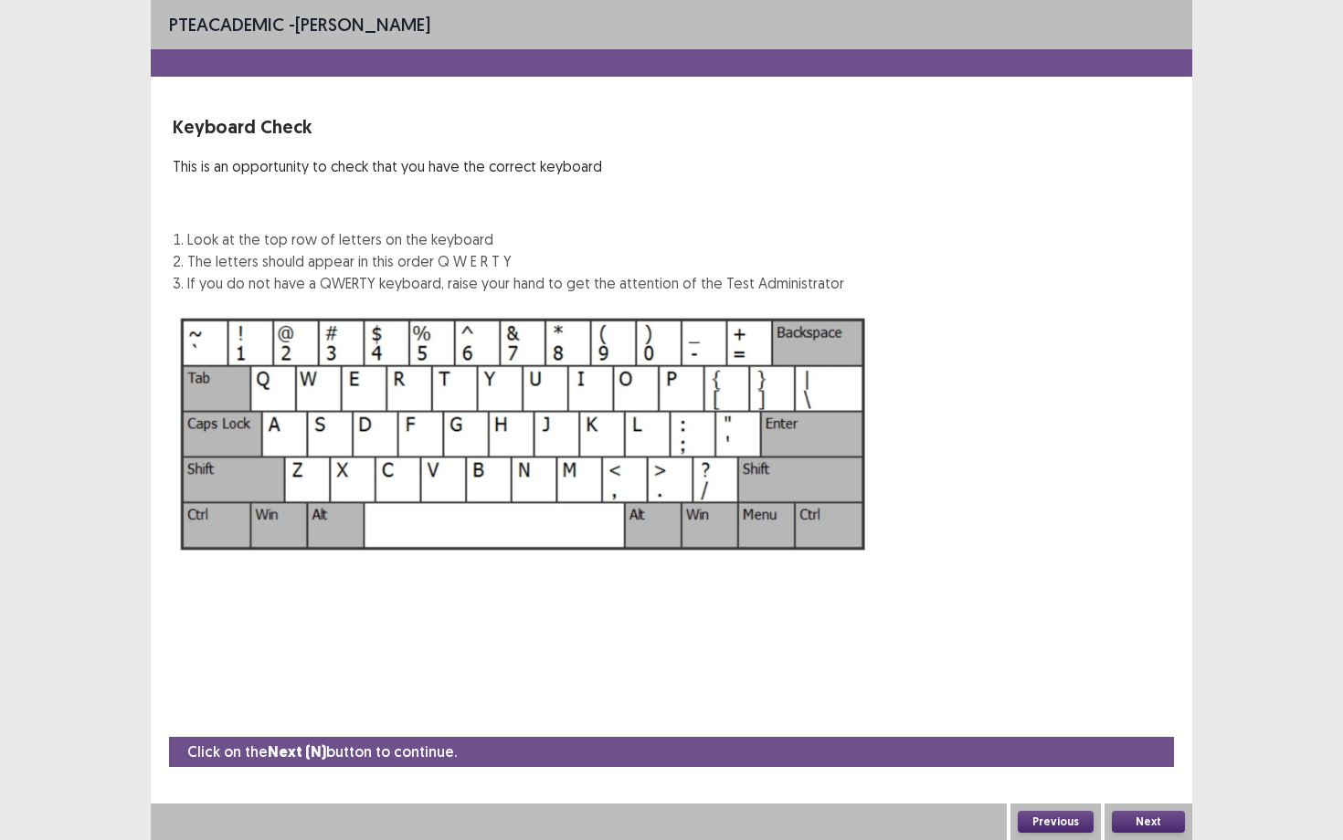
click at [1134, 660] on button "Next" at bounding box center [1148, 822] width 73 height 22
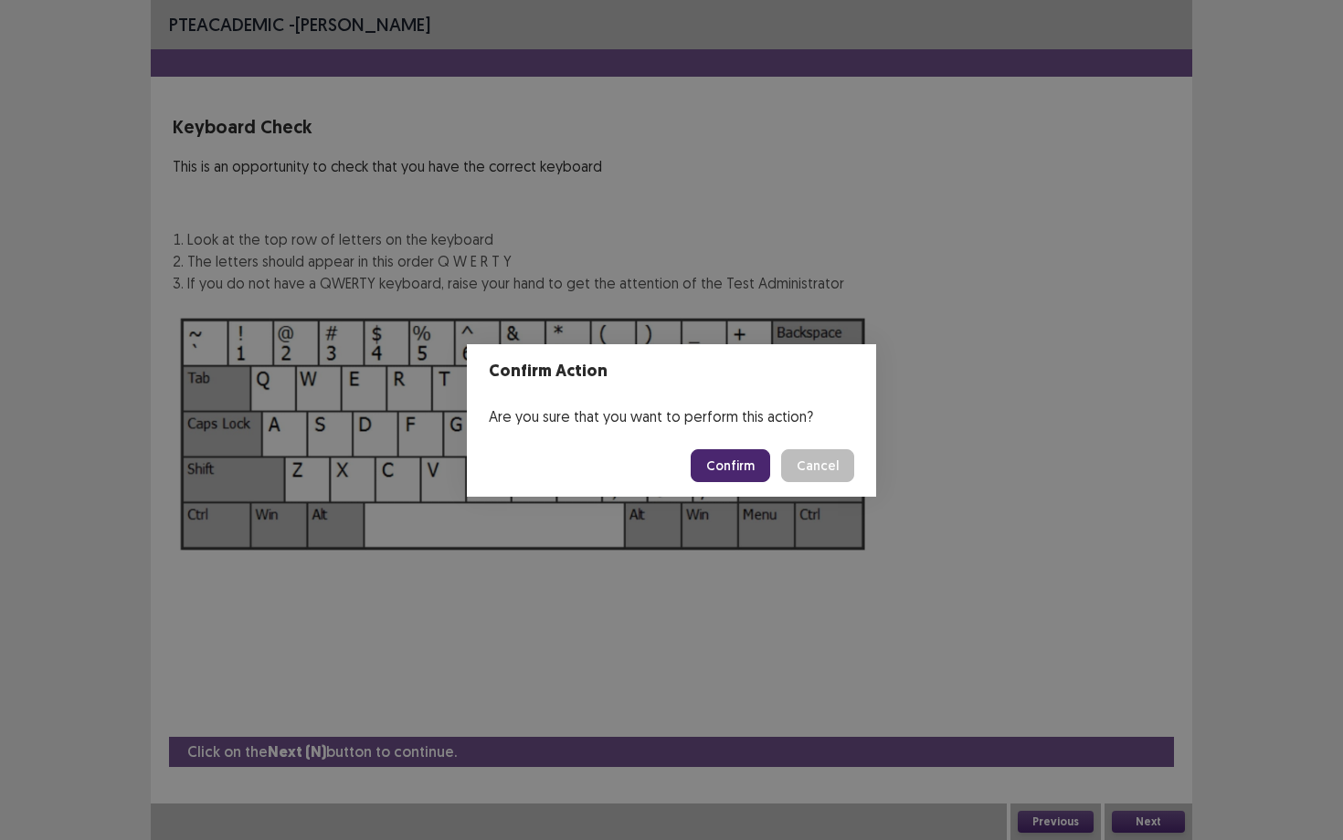
click at [727, 471] on button "Confirm" at bounding box center [730, 465] width 79 height 33
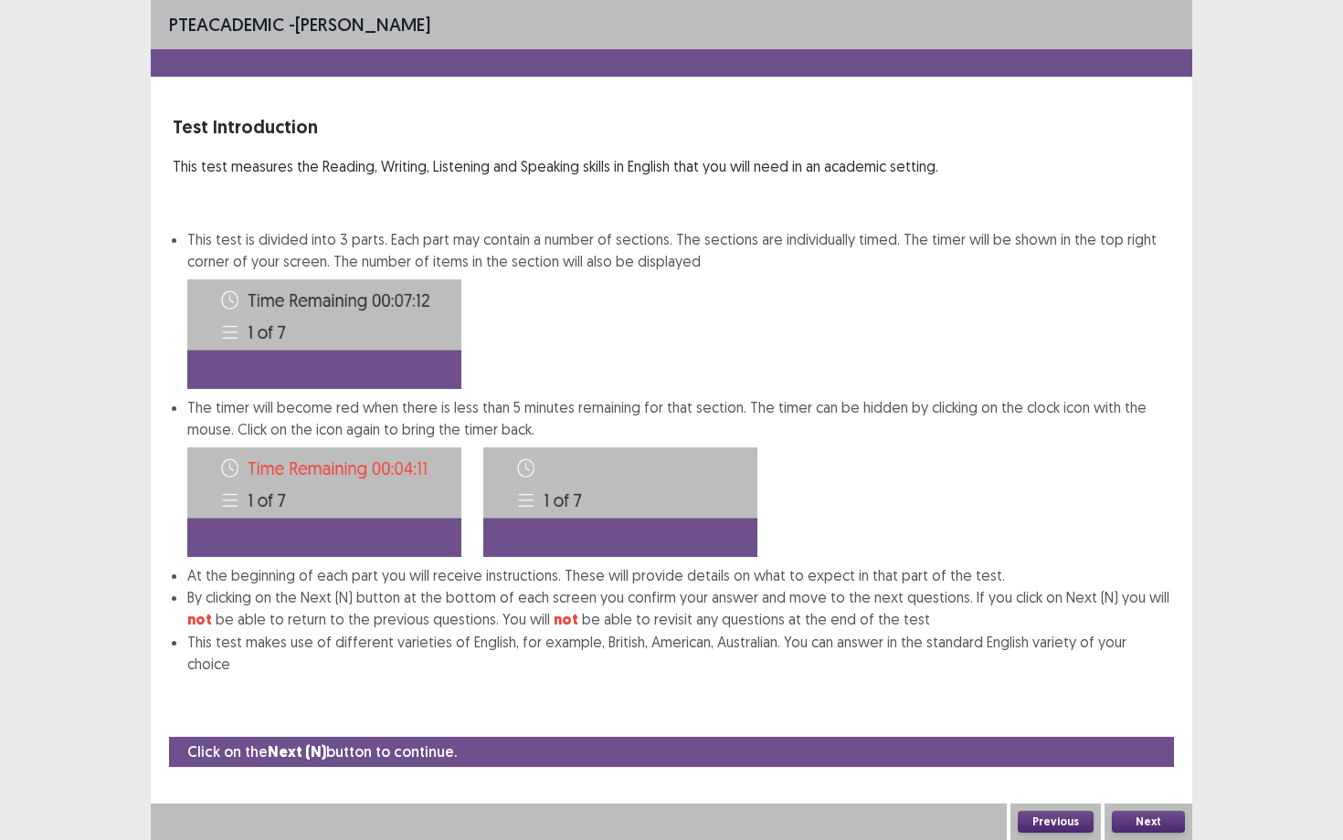
click at [1162, 660] on button "Next" at bounding box center [1148, 822] width 73 height 22
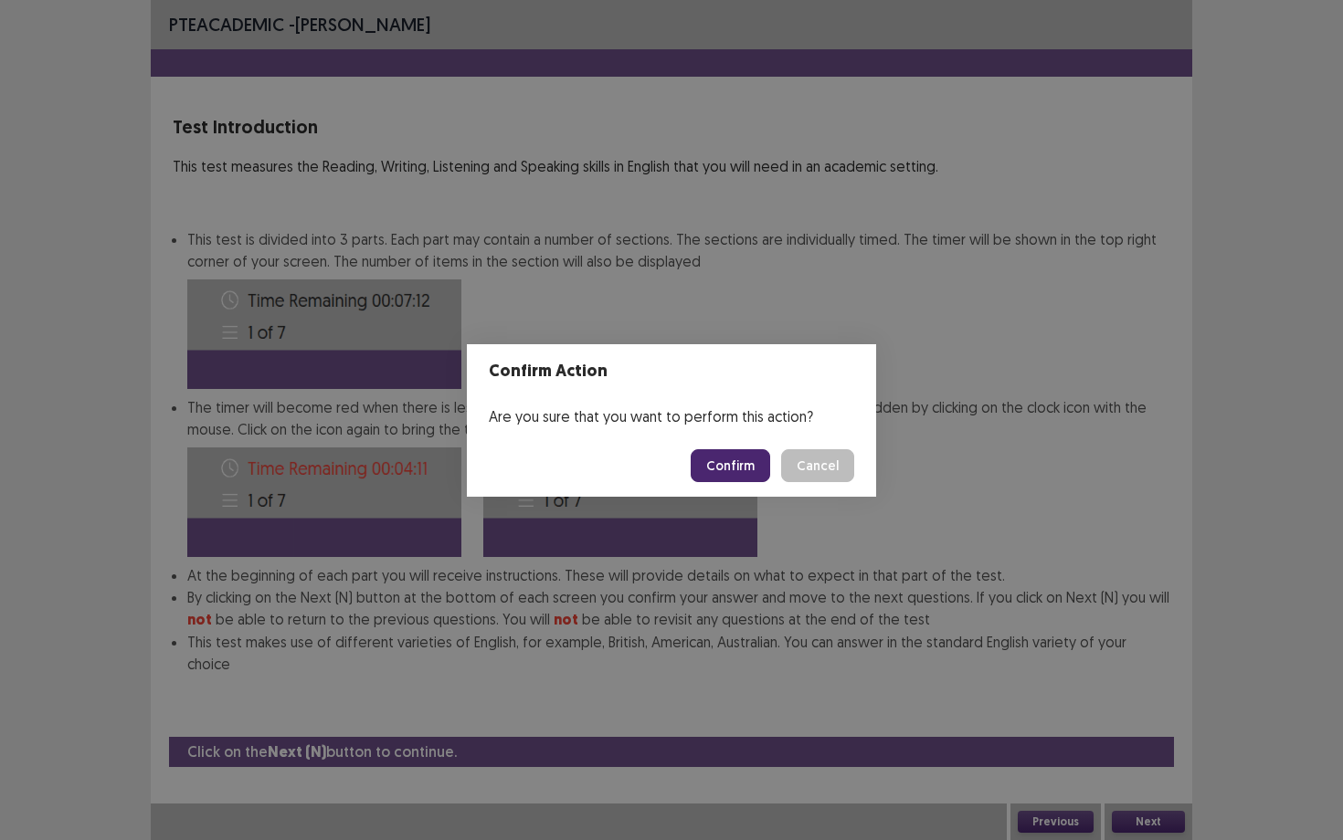
click at [719, 464] on button "Confirm" at bounding box center [730, 465] width 79 height 33
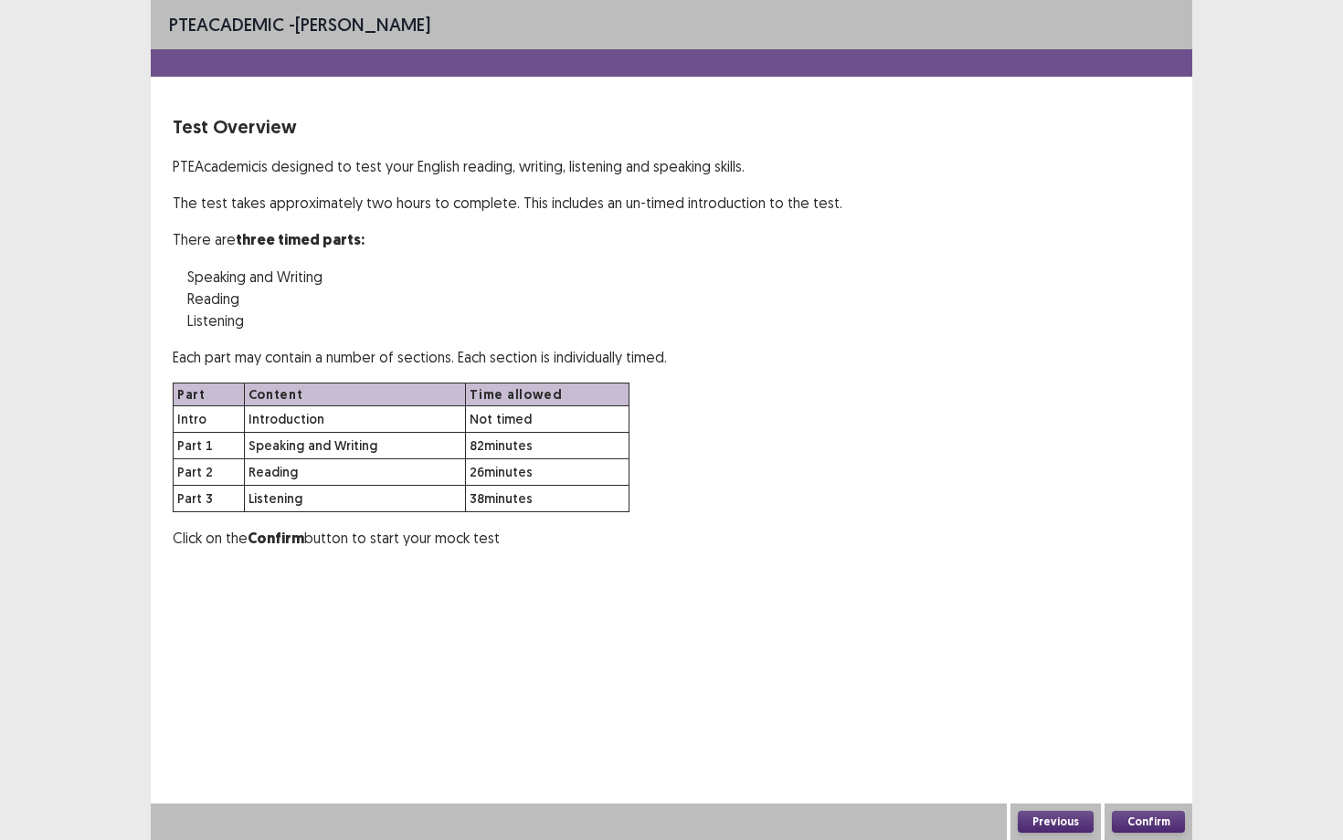
click at [1135, 660] on button "Confirm" at bounding box center [1148, 822] width 73 height 22
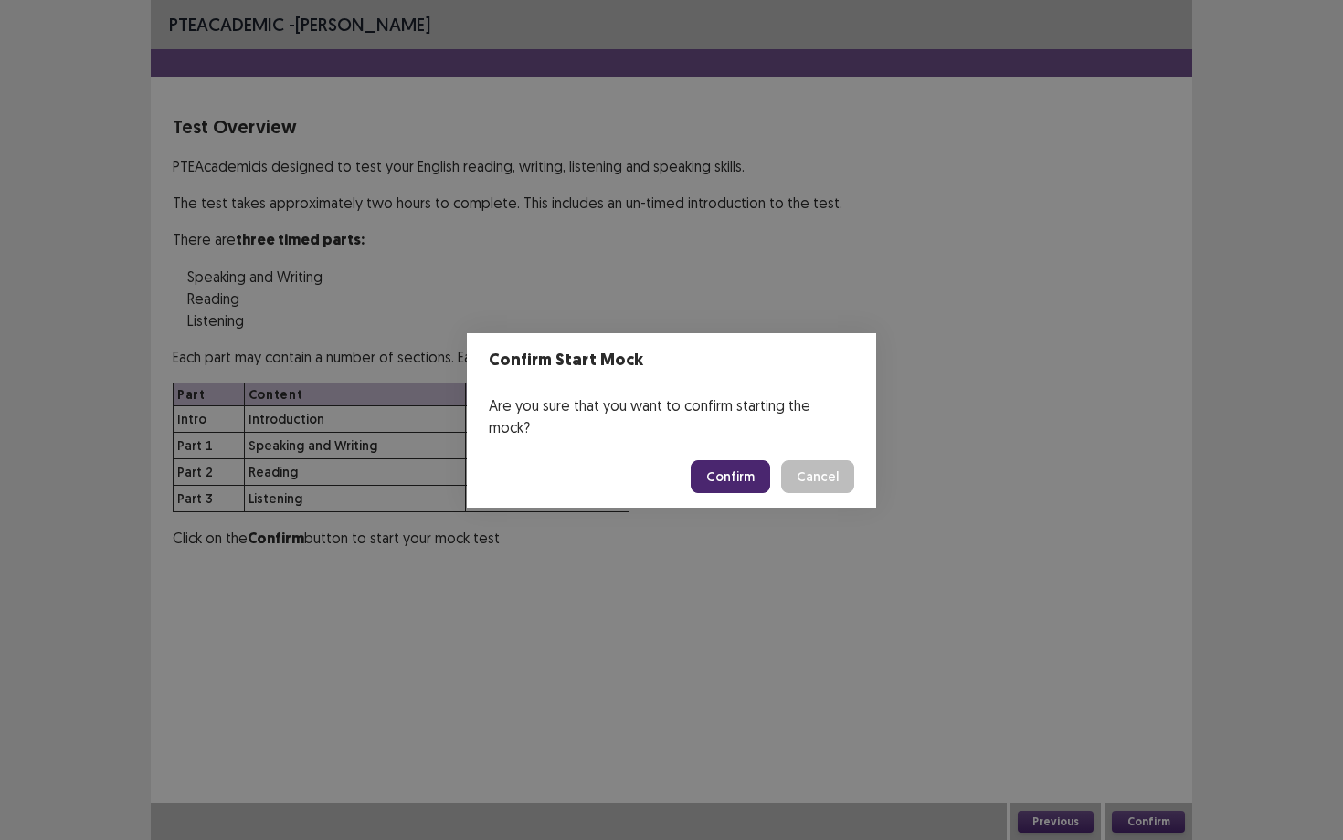
click at [730, 472] on button "Confirm" at bounding box center [730, 476] width 79 height 33
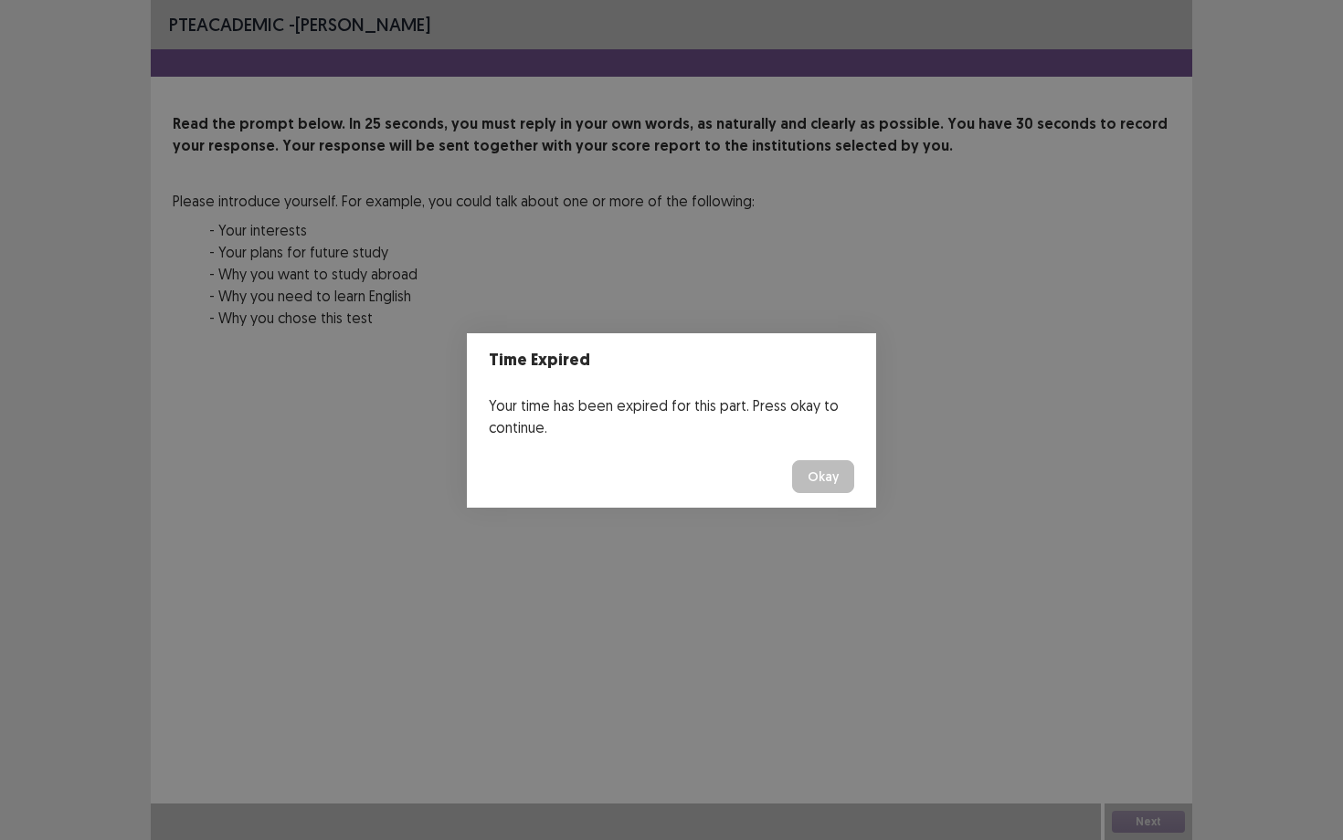
click at [792, 460] on button "Okay" at bounding box center [823, 476] width 62 height 33
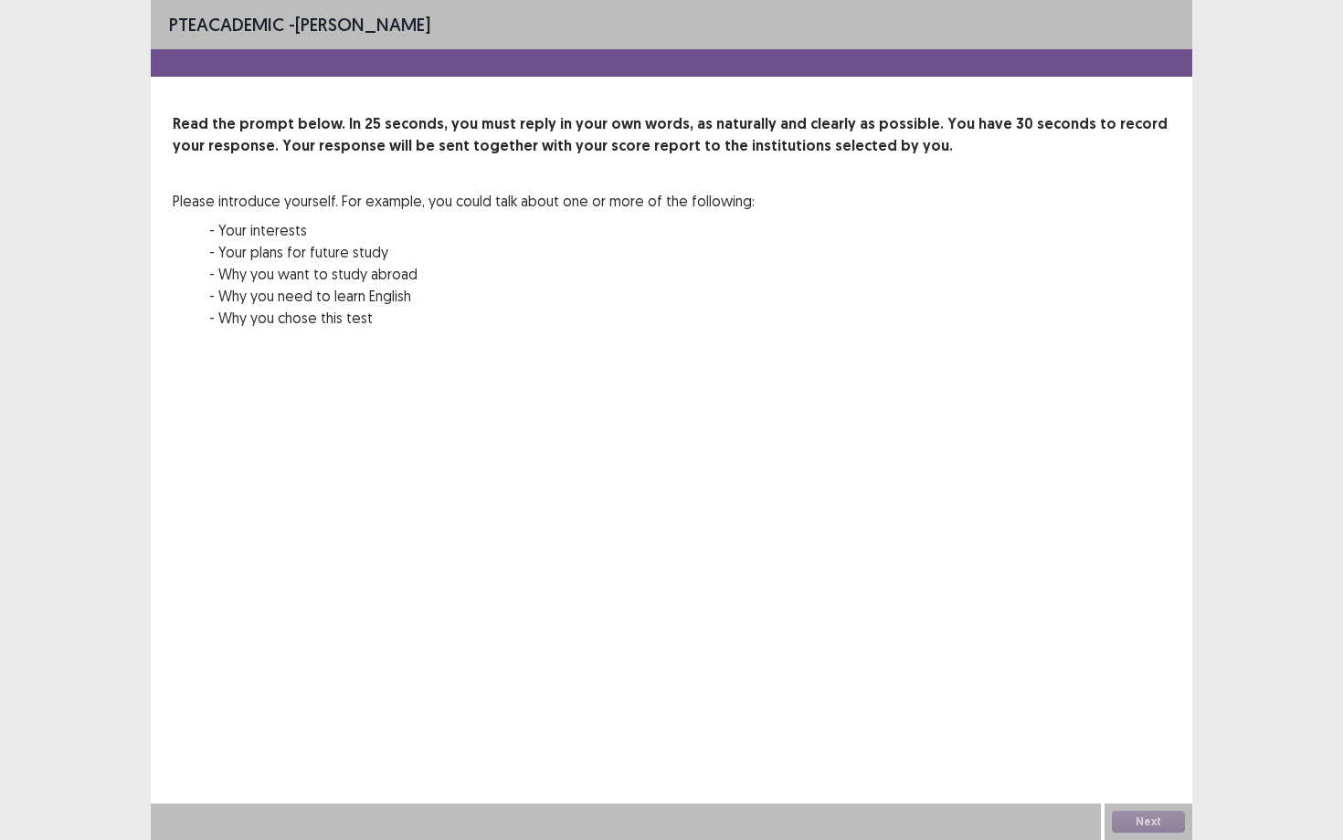
drag, startPoint x: 730, startPoint y: 472, endPoint x: 753, endPoint y: 478, distance: 23.5
click at [730, 472] on div "PTE academic - Katherine Cabiong Read the prompt below. In 25 seconds, you must…" at bounding box center [671, 420] width 1041 height 840
click at [892, 660] on div "PTE academic - Katherine Cabiong Read the prompt below. In 25 seconds, you must…" at bounding box center [671, 420] width 1041 height 840
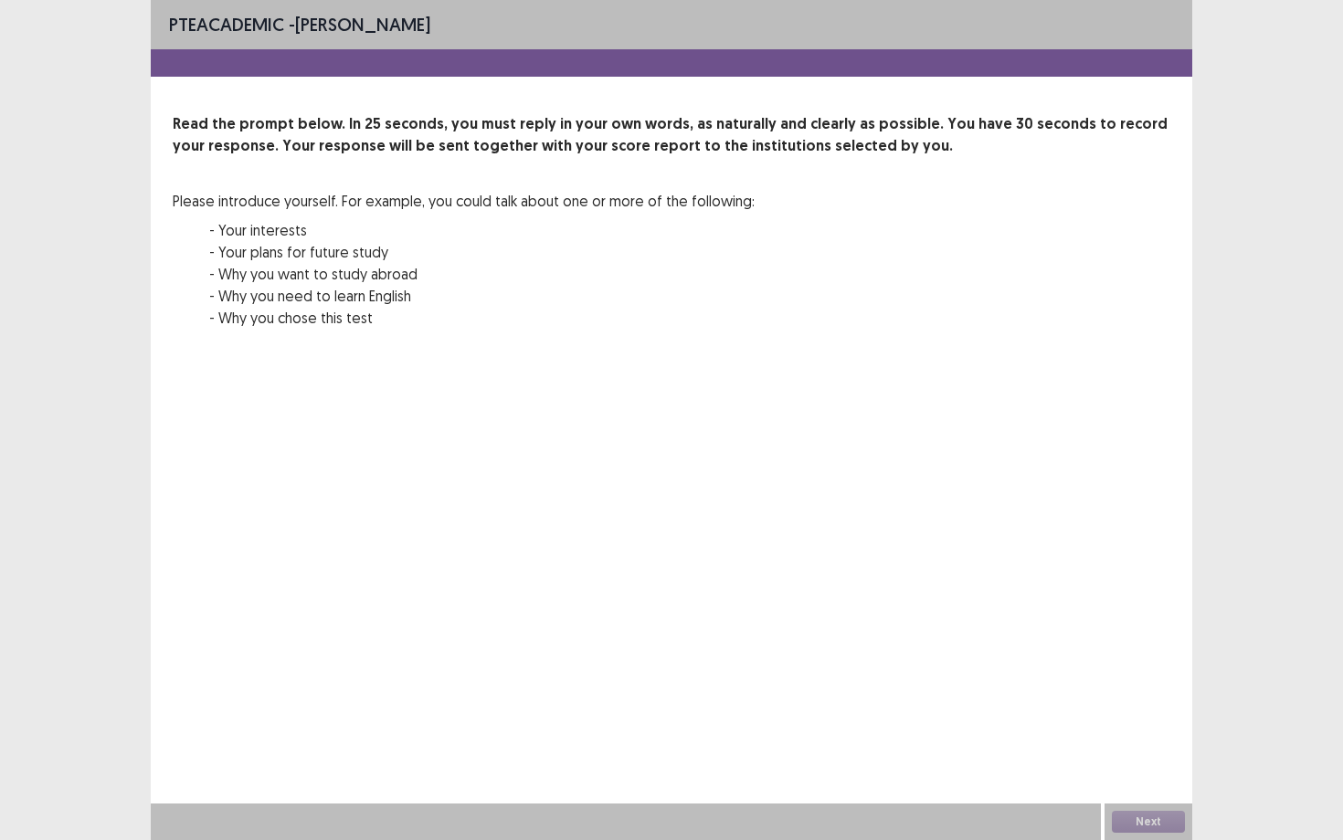
click at [892, 660] on div "PTE academic - Katherine Cabiong Read the prompt below. In 25 seconds, you must…" at bounding box center [671, 420] width 1041 height 840
click at [688, 601] on div "PTE academic - Katherine Cabiong Read the prompt below. In 25 seconds, you must…" at bounding box center [671, 420] width 1041 height 840
click at [467, 123] on p "Read the prompt below. In 25 seconds, you must reply in your own words, as natu…" at bounding box center [671, 135] width 997 height 44
click at [652, 153] on p "Read the prompt below. In 25 seconds, you must reply in your own words, as natu…" at bounding box center [671, 135] width 997 height 44
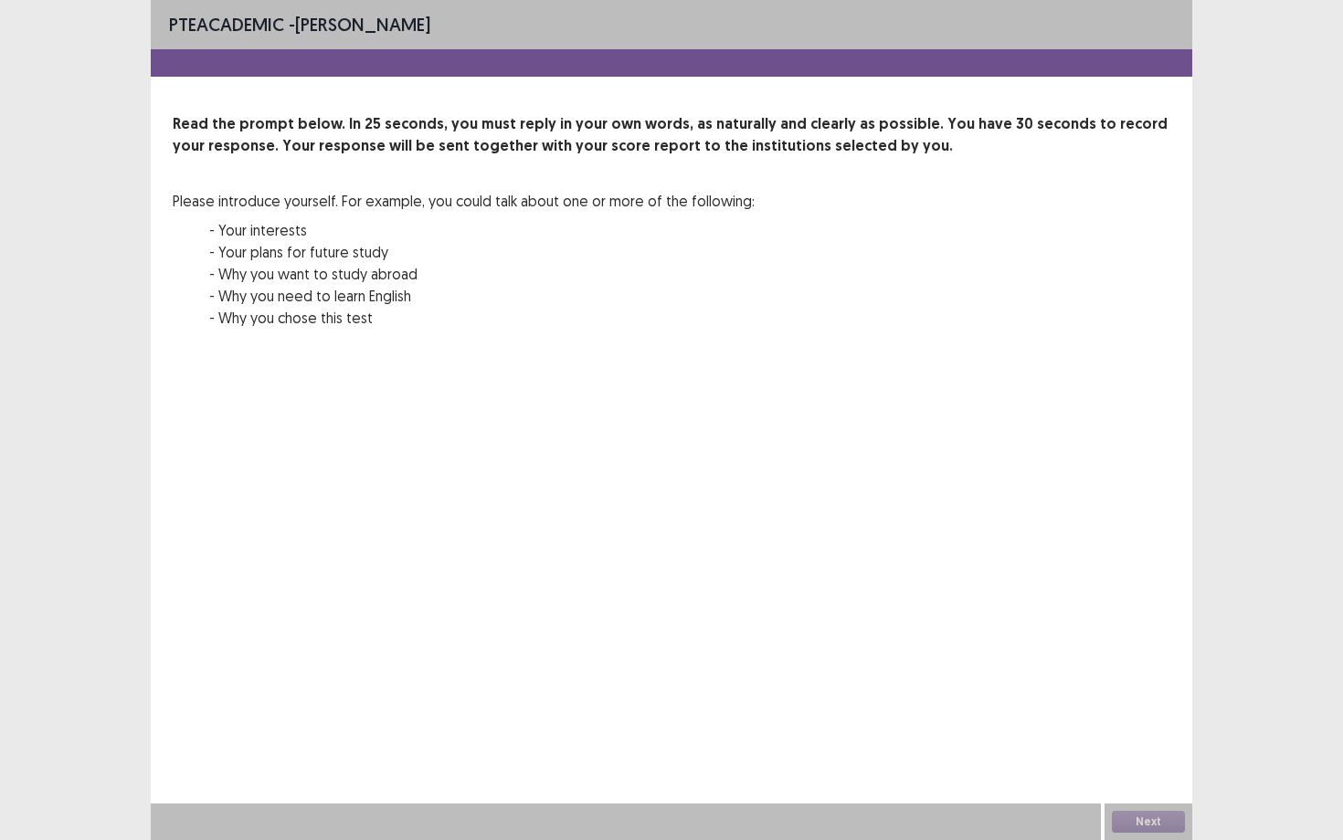
click at [652, 153] on p "Read the prompt below. In 25 seconds, you must reply in your own words, as natu…" at bounding box center [671, 135] width 997 height 44
click at [739, 163] on div "Read the prompt below. In 25 seconds, you must reply in your own words, as natu…" at bounding box center [671, 231] width 997 height 237
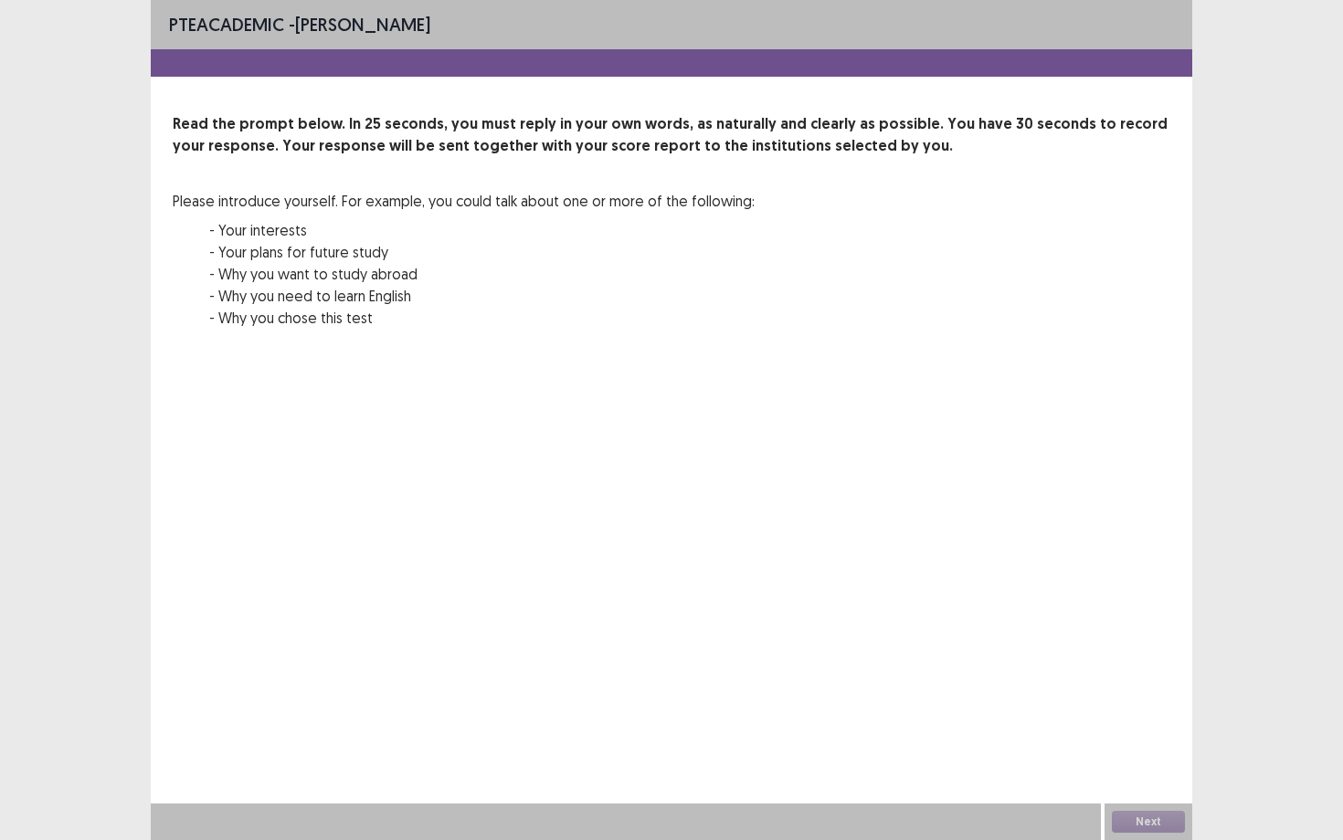
click at [739, 163] on div "Read the prompt below. In 25 seconds, you must reply in your own words, as natu…" at bounding box center [671, 231] width 997 height 237
click at [739, 167] on div "Read the prompt below. In 25 seconds, you must reply in your own words, as natu…" at bounding box center [671, 231] width 997 height 237
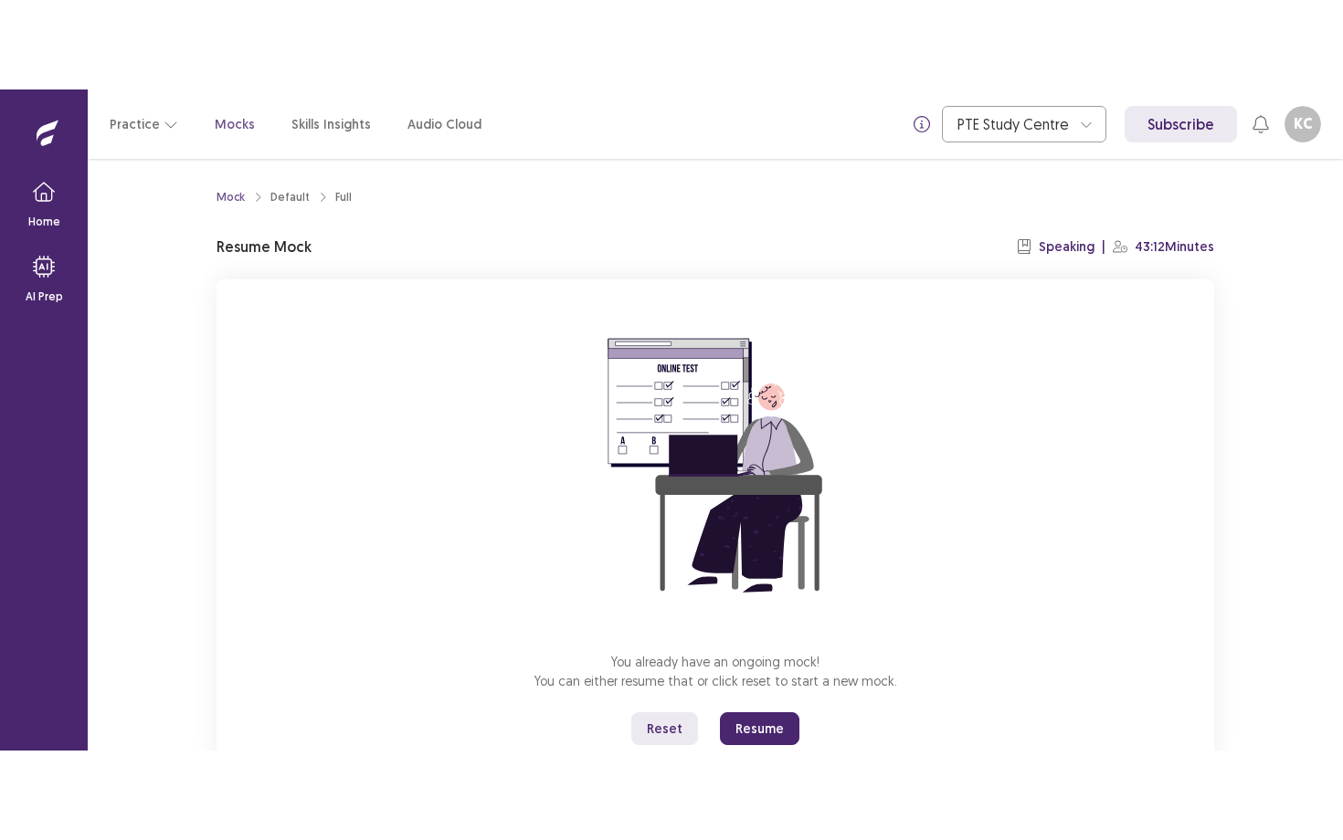
scroll to position [60, 0]
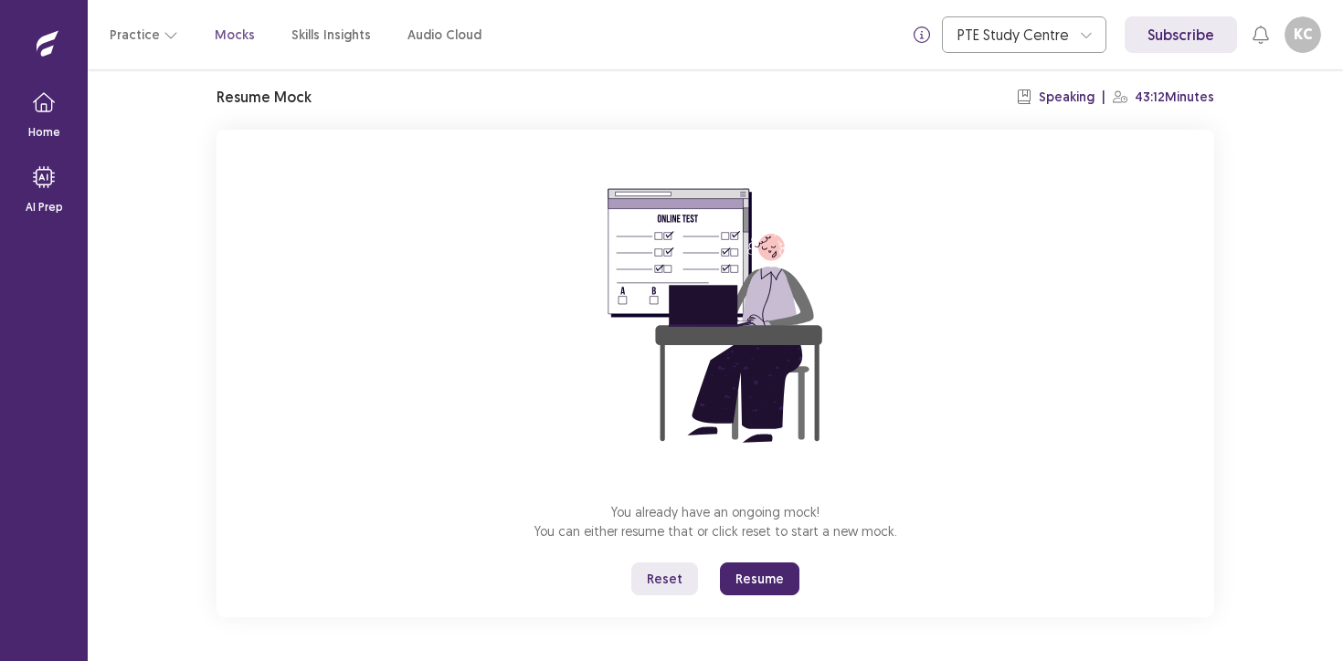
click at [664, 579] on button "Reset" at bounding box center [664, 579] width 67 height 33
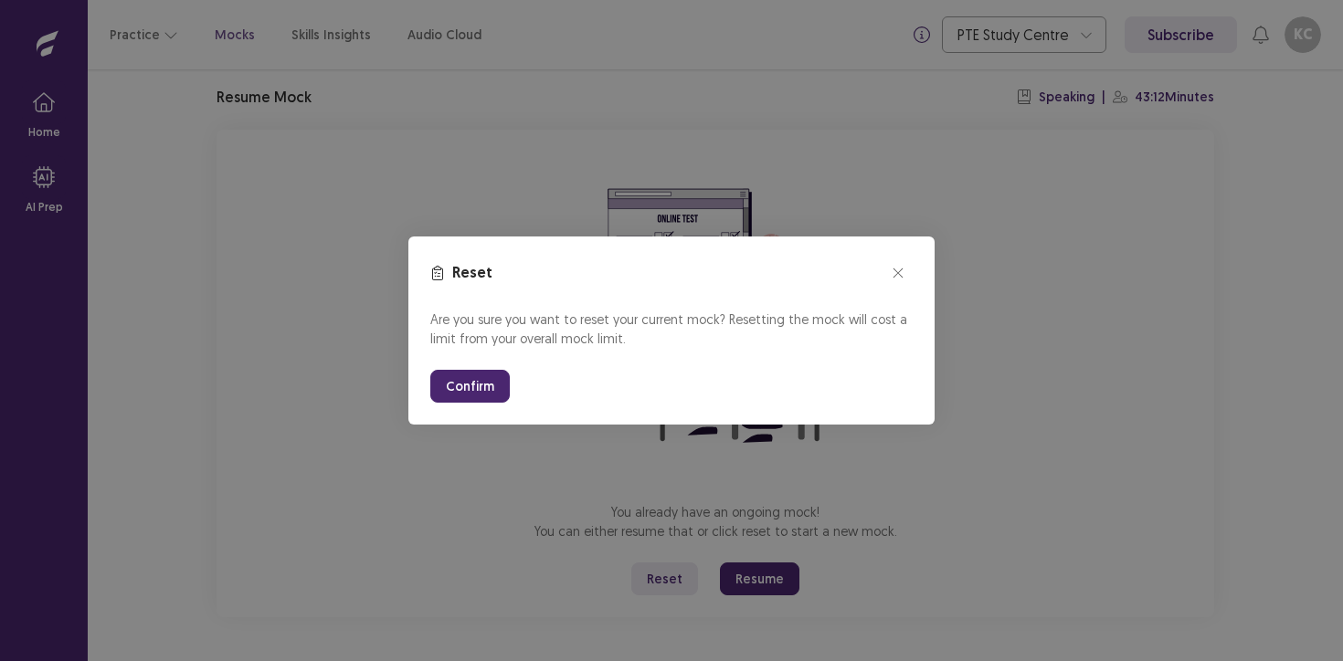
click at [460, 378] on button "Confirm" at bounding box center [469, 386] width 79 height 33
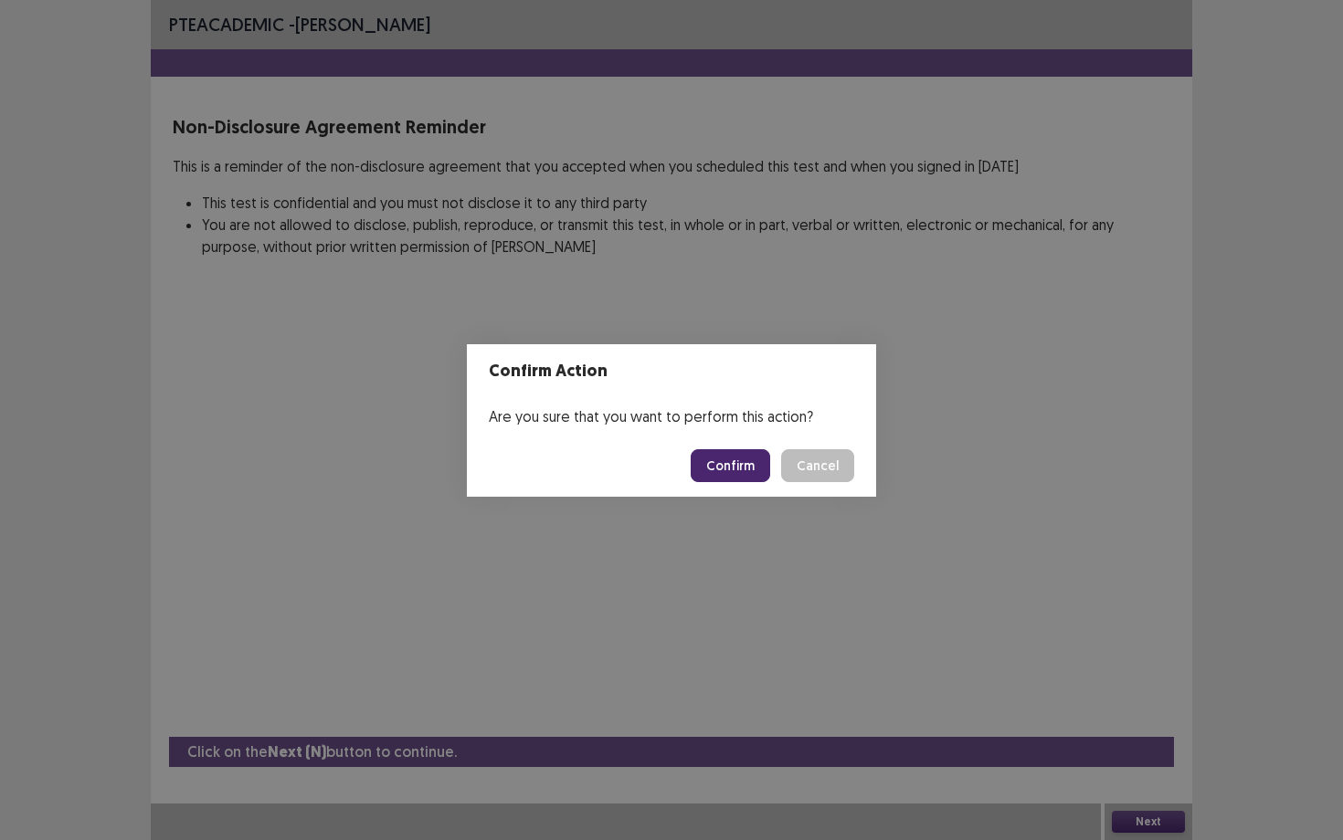
click at [725, 469] on button "Confirm" at bounding box center [730, 465] width 79 height 33
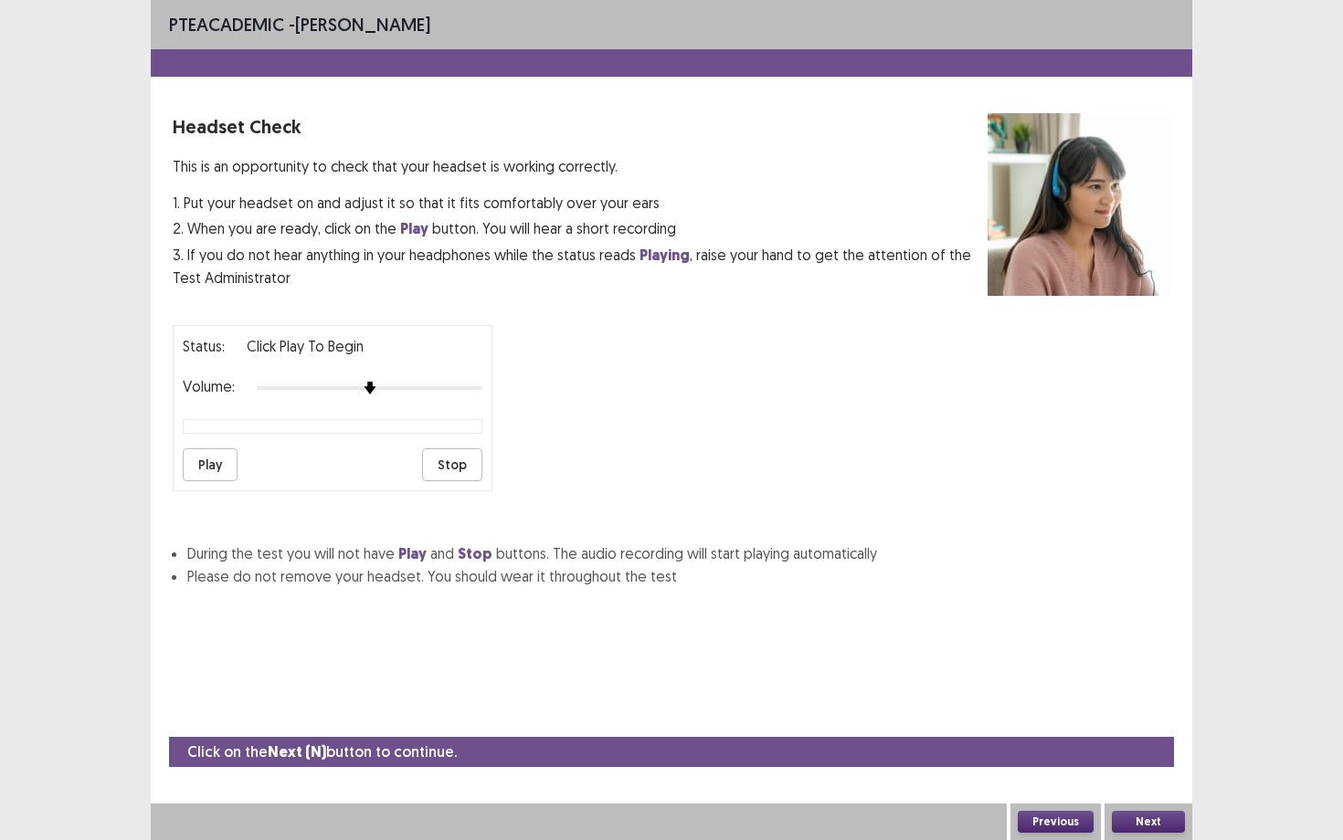
click at [225, 456] on button "Play" at bounding box center [210, 464] width 55 height 33
click at [461, 460] on button "Stop" at bounding box center [452, 464] width 60 height 33
click at [1159, 660] on button "Next" at bounding box center [1148, 822] width 73 height 22
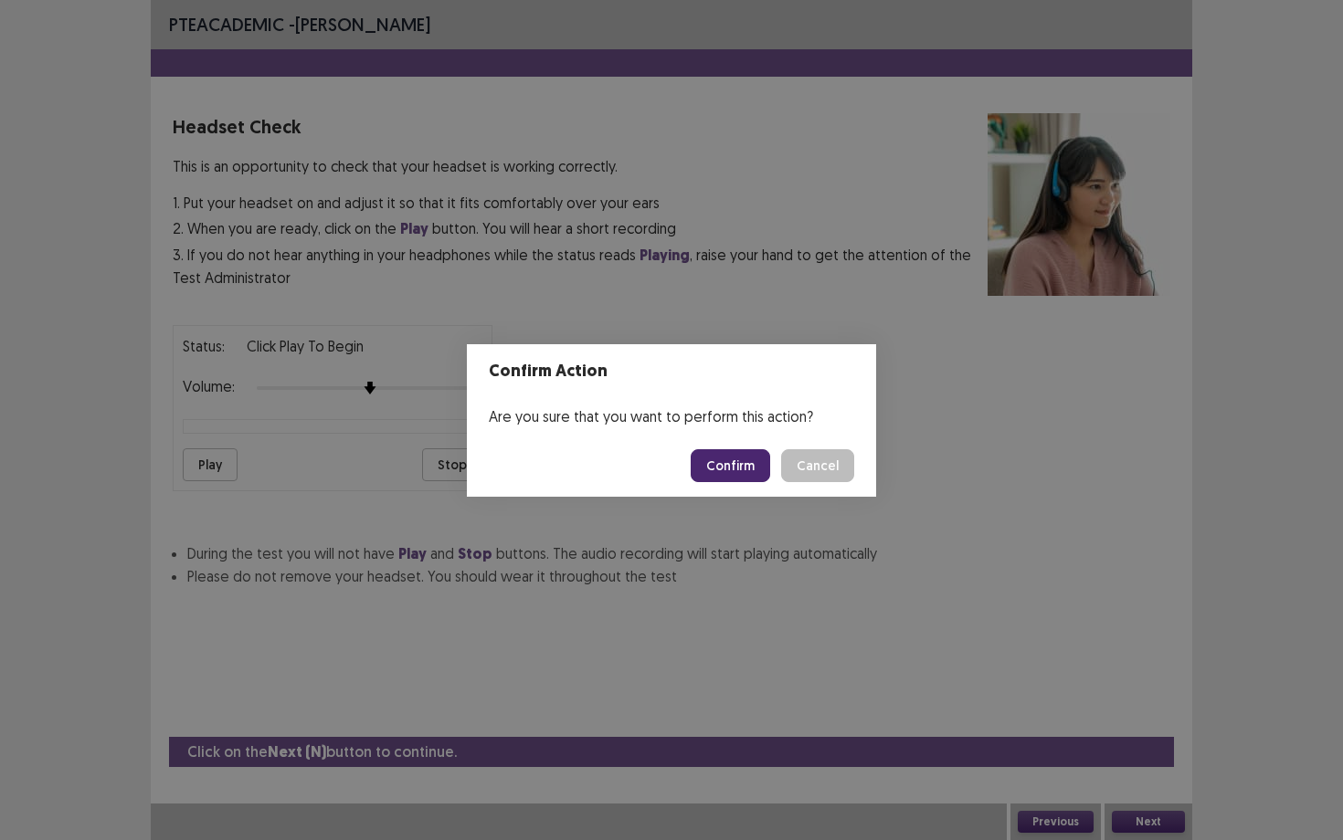
click at [737, 463] on button "Confirm" at bounding box center [730, 465] width 79 height 33
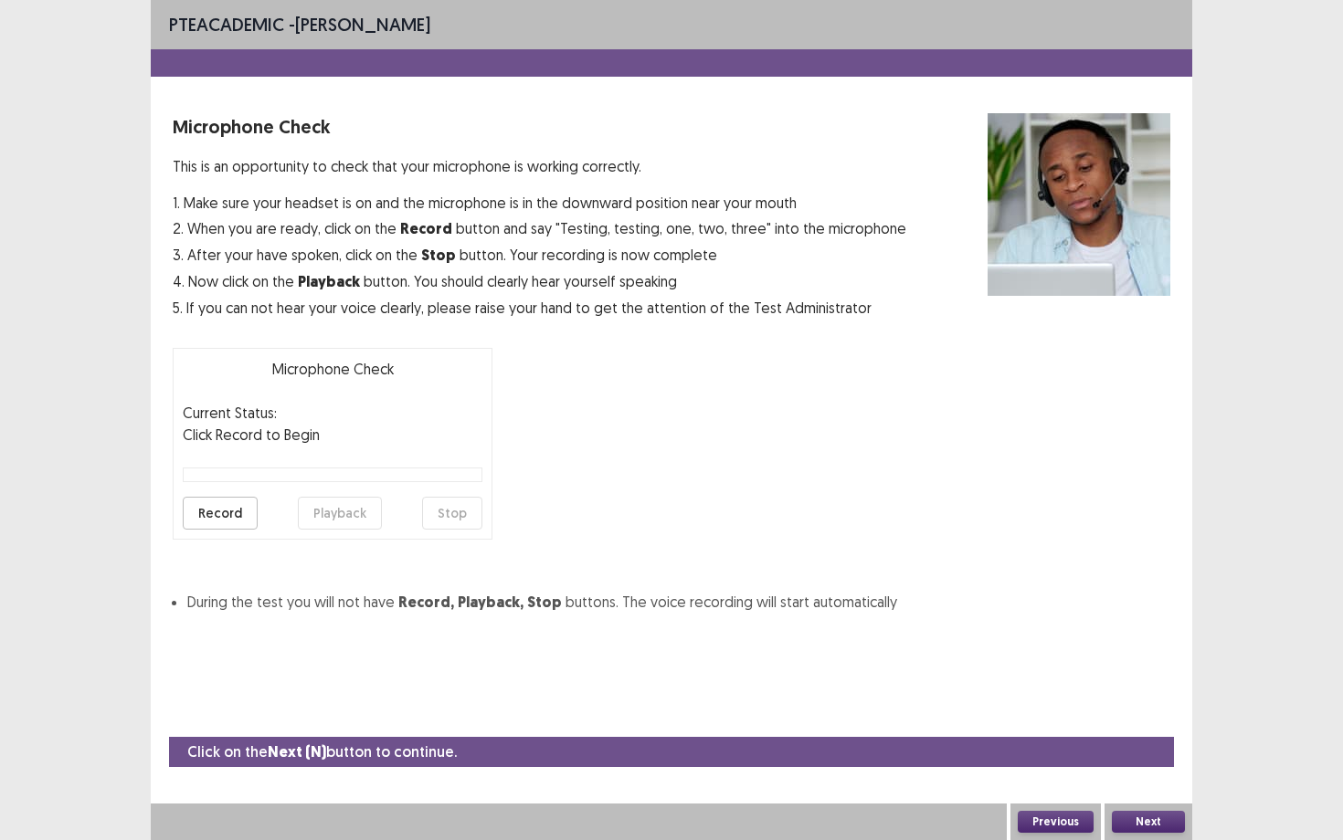
click at [229, 522] on button "Record" at bounding box center [220, 513] width 75 height 33
click at [453, 510] on button "Stop" at bounding box center [452, 513] width 60 height 33
click at [322, 510] on button "Playback" at bounding box center [340, 513] width 84 height 33
click at [1158, 660] on button "Next" at bounding box center [1148, 822] width 73 height 22
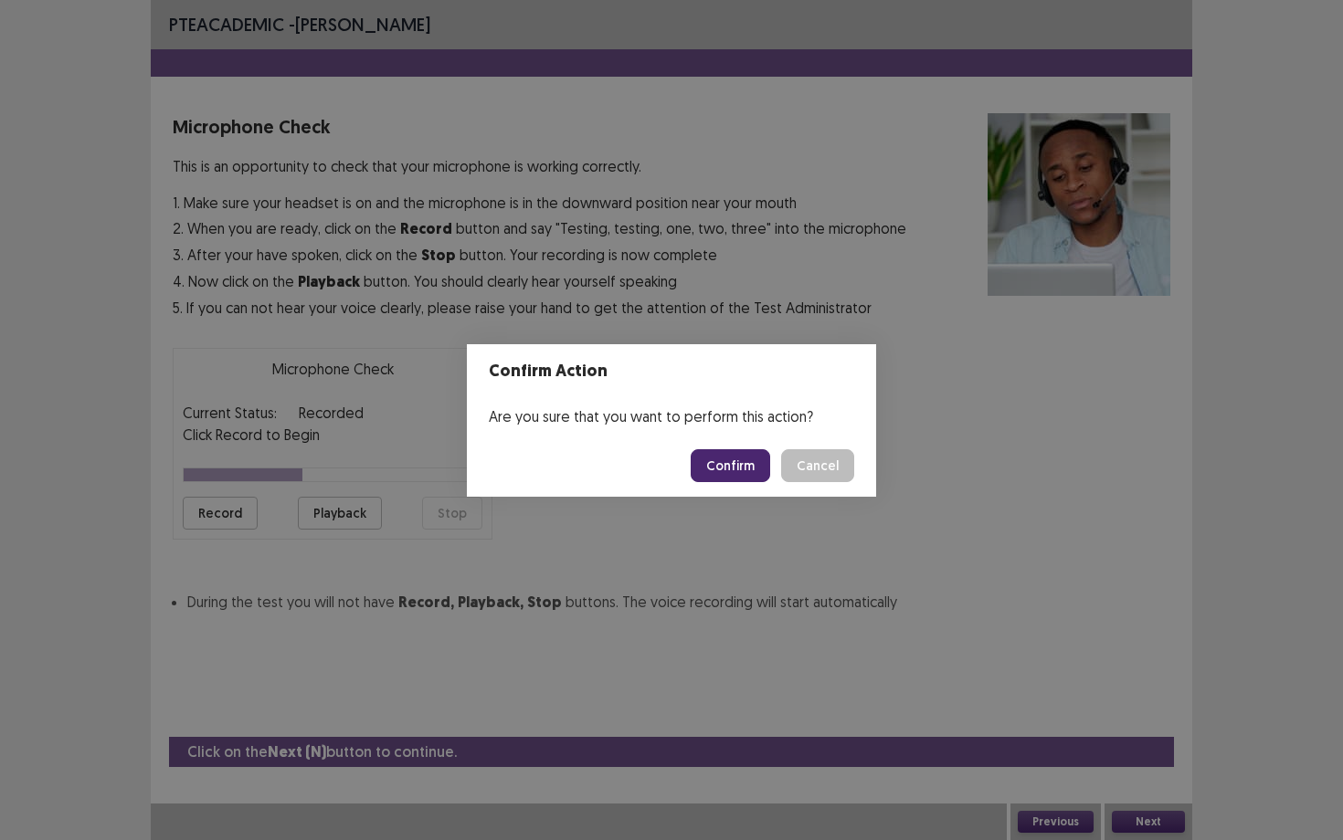
click at [735, 470] on button "Confirm" at bounding box center [730, 465] width 79 height 33
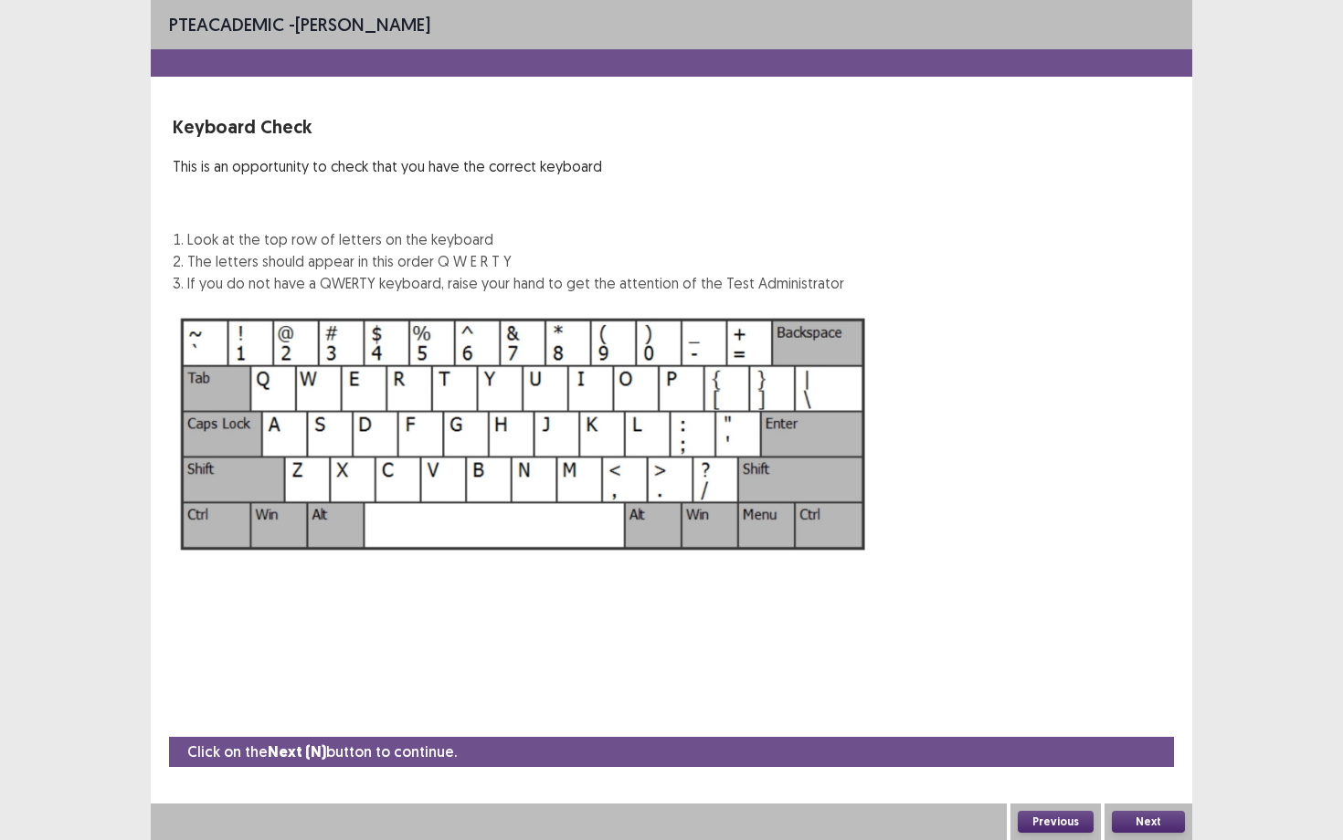
click at [1163, 660] on button "Next" at bounding box center [1148, 822] width 73 height 22
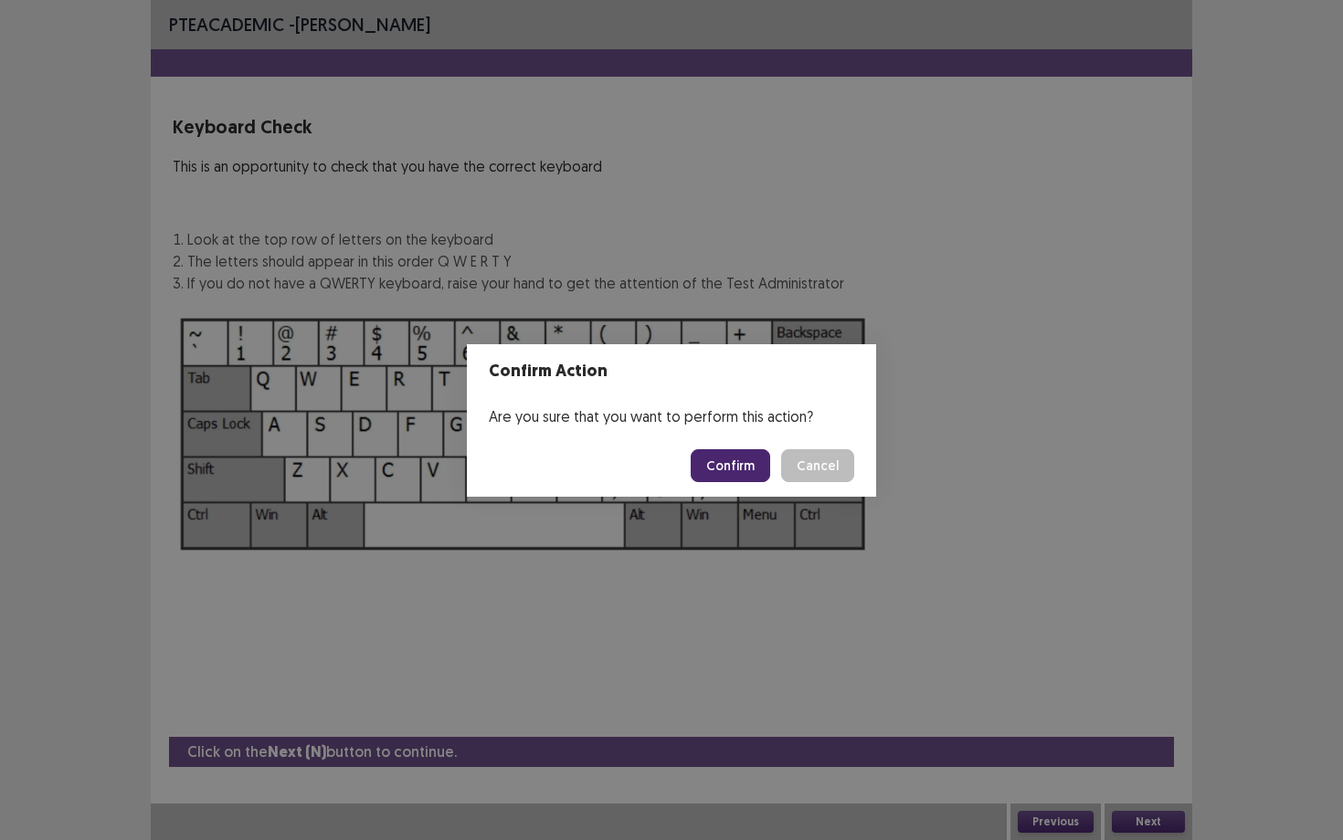
click at [739, 459] on button "Confirm" at bounding box center [730, 465] width 79 height 33
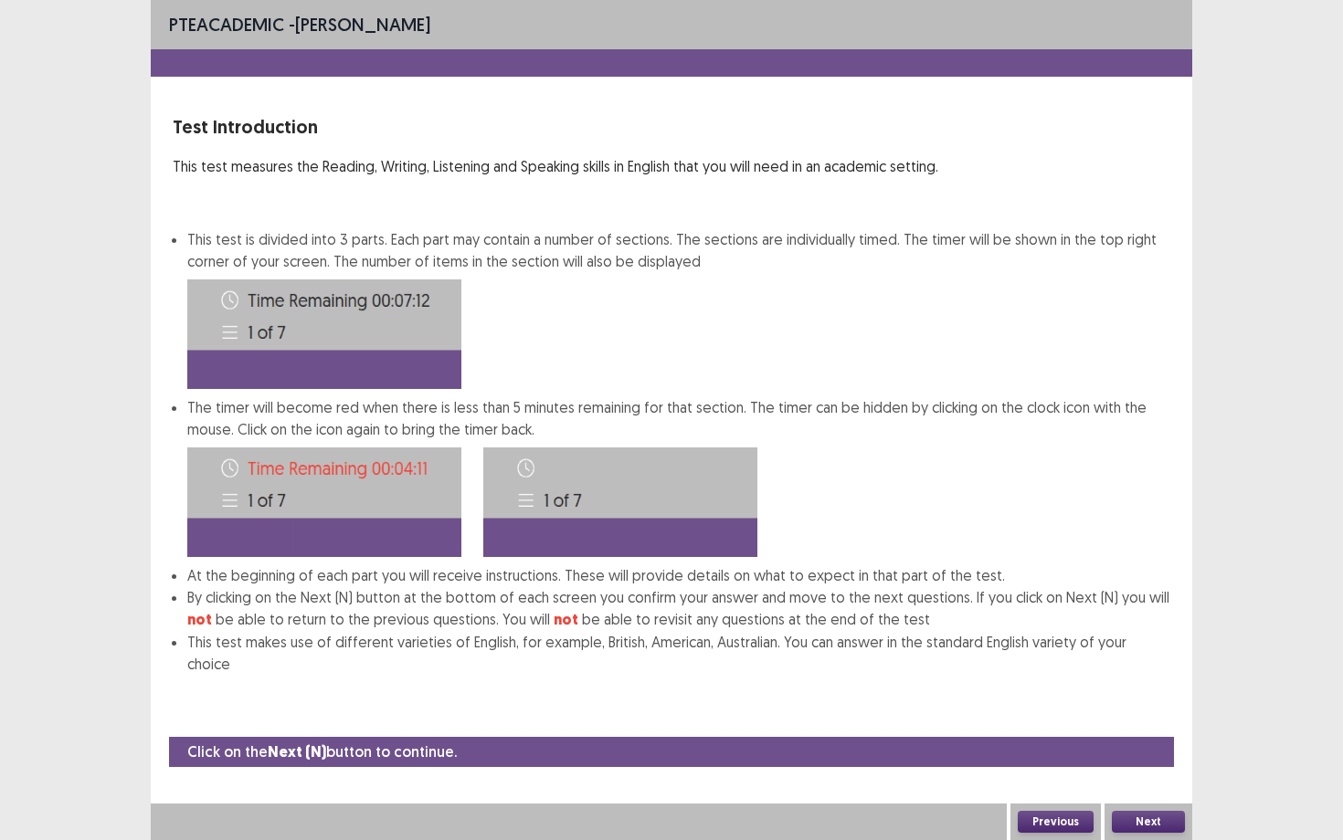
click at [1166, 660] on button "Next" at bounding box center [1148, 822] width 73 height 22
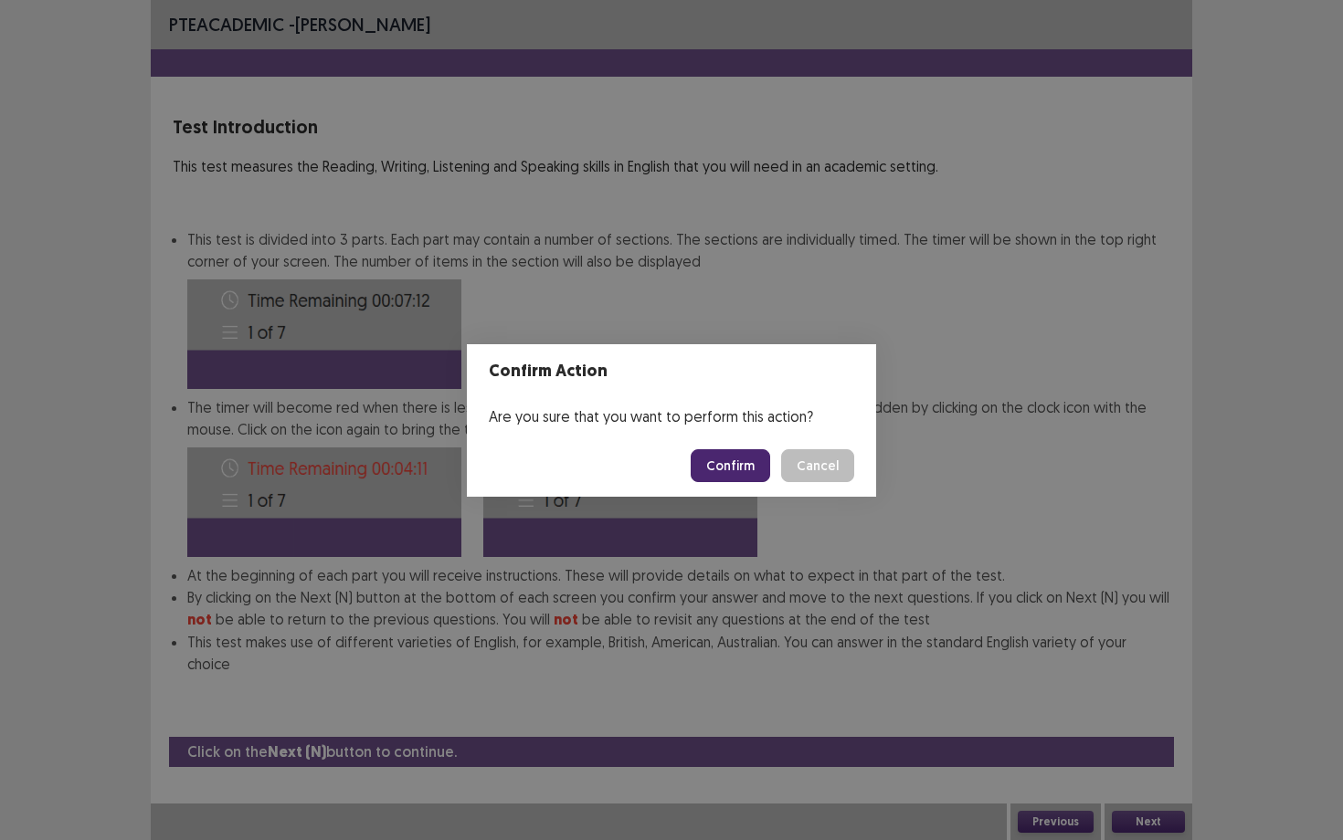
click at [726, 461] on button "Confirm" at bounding box center [730, 465] width 79 height 33
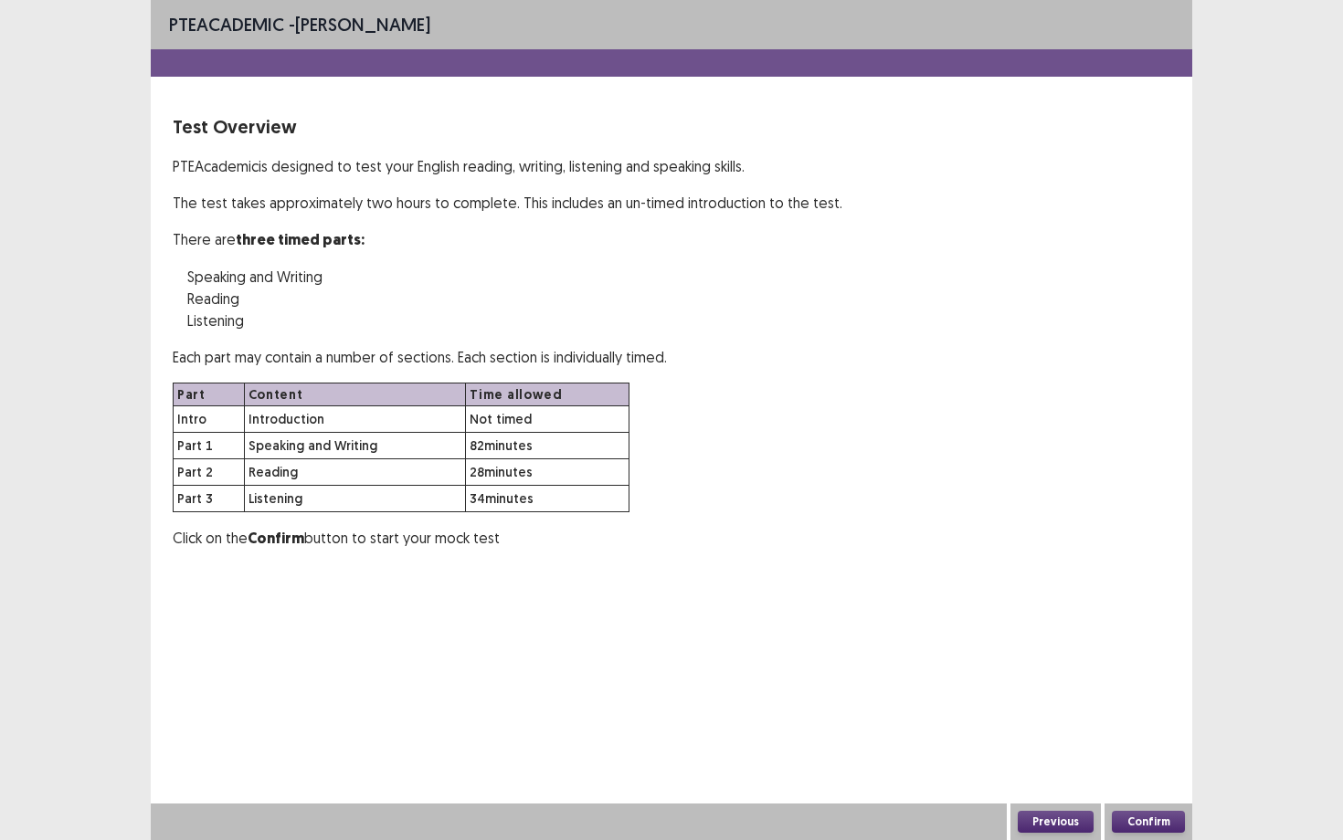
click at [1143, 660] on button "Confirm" at bounding box center [1148, 822] width 73 height 22
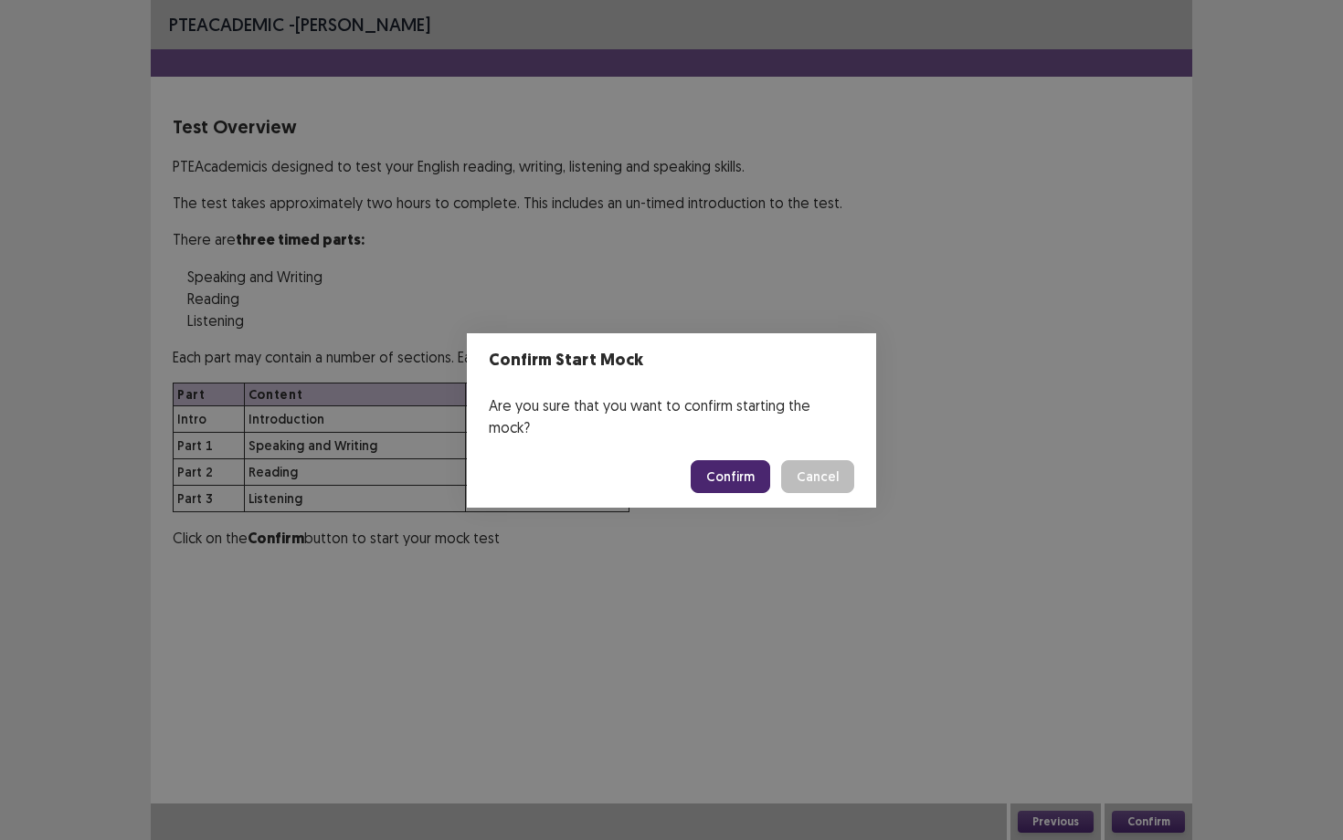
click at [724, 460] on button "Confirm" at bounding box center [730, 476] width 79 height 33
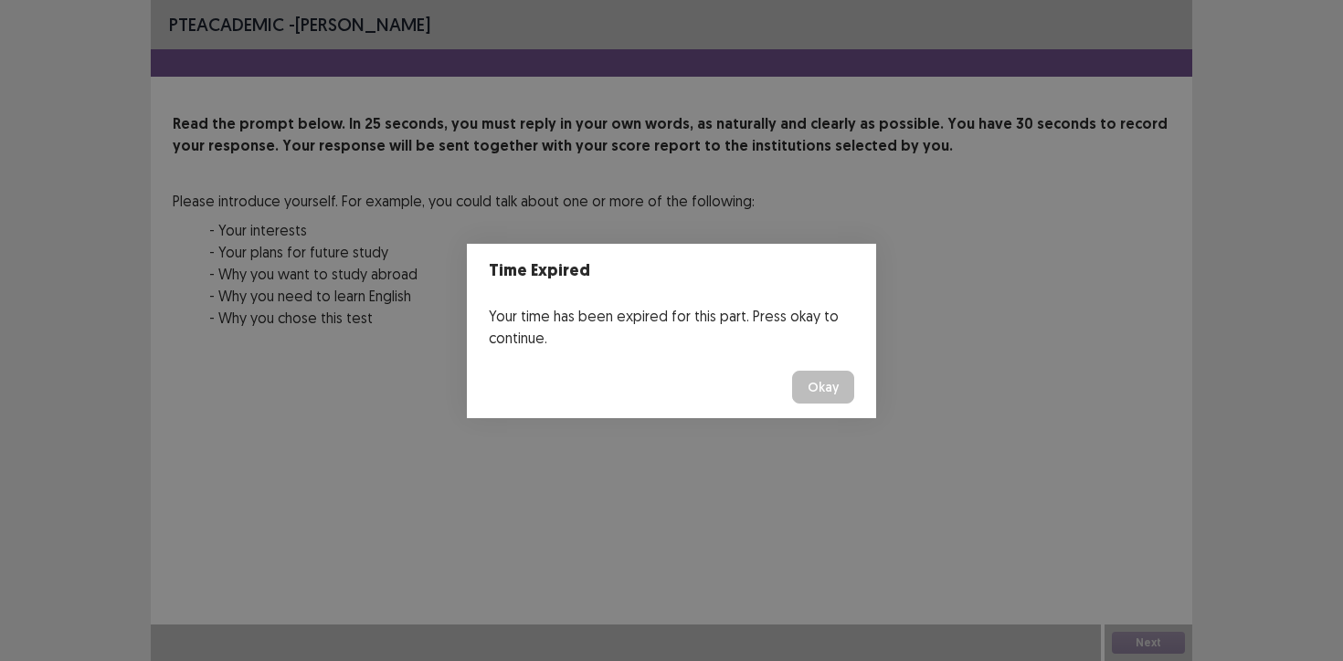
click at [1311, 433] on div "Time Expired Your time has been expired for this part. Press okay to continue. …" at bounding box center [671, 330] width 1343 height 661
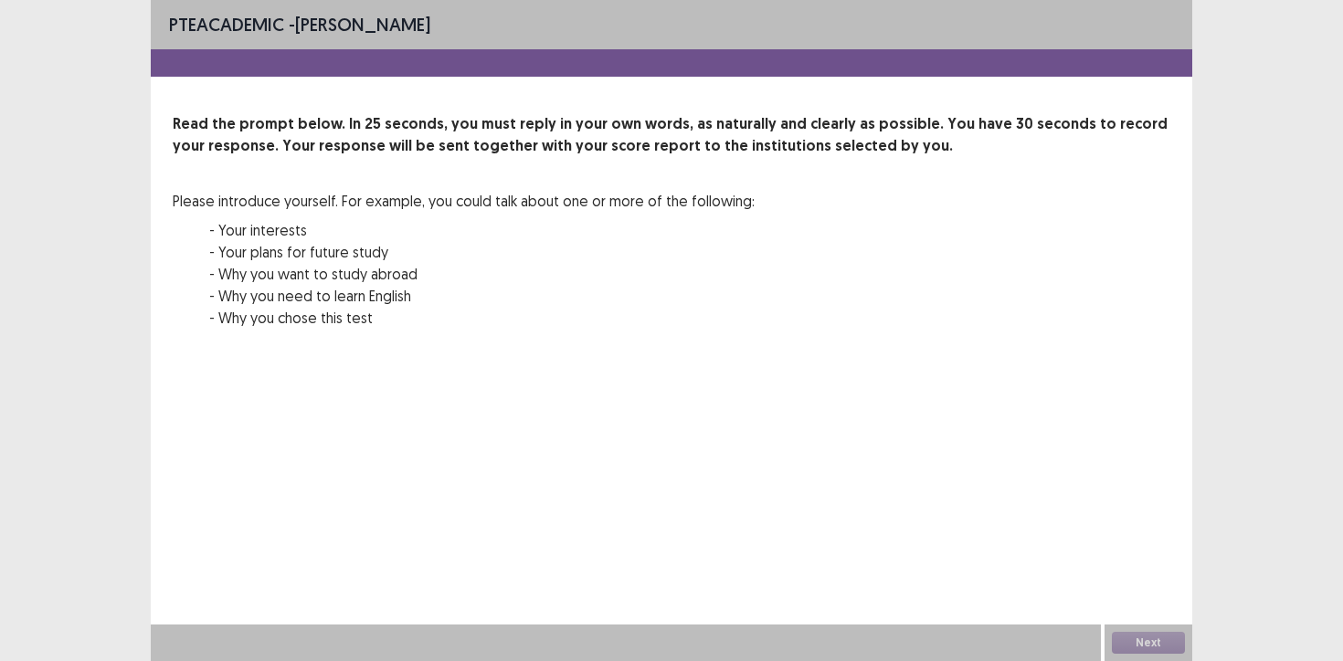
click at [6, 106] on div "PTE academic - Katherine Cabiong Read the prompt below. In 25 seconds, you must…" at bounding box center [671, 330] width 1343 height 661
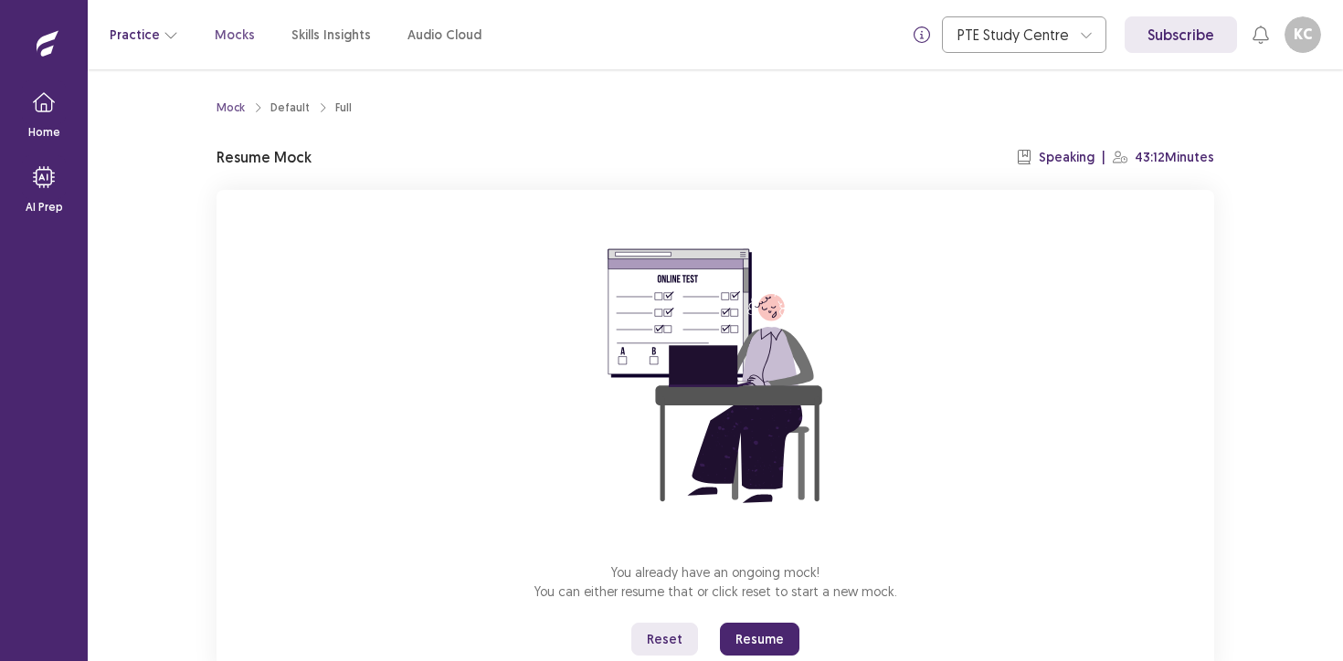
click at [163, 34] on icon "button" at bounding box center [170, 34] width 15 height 15
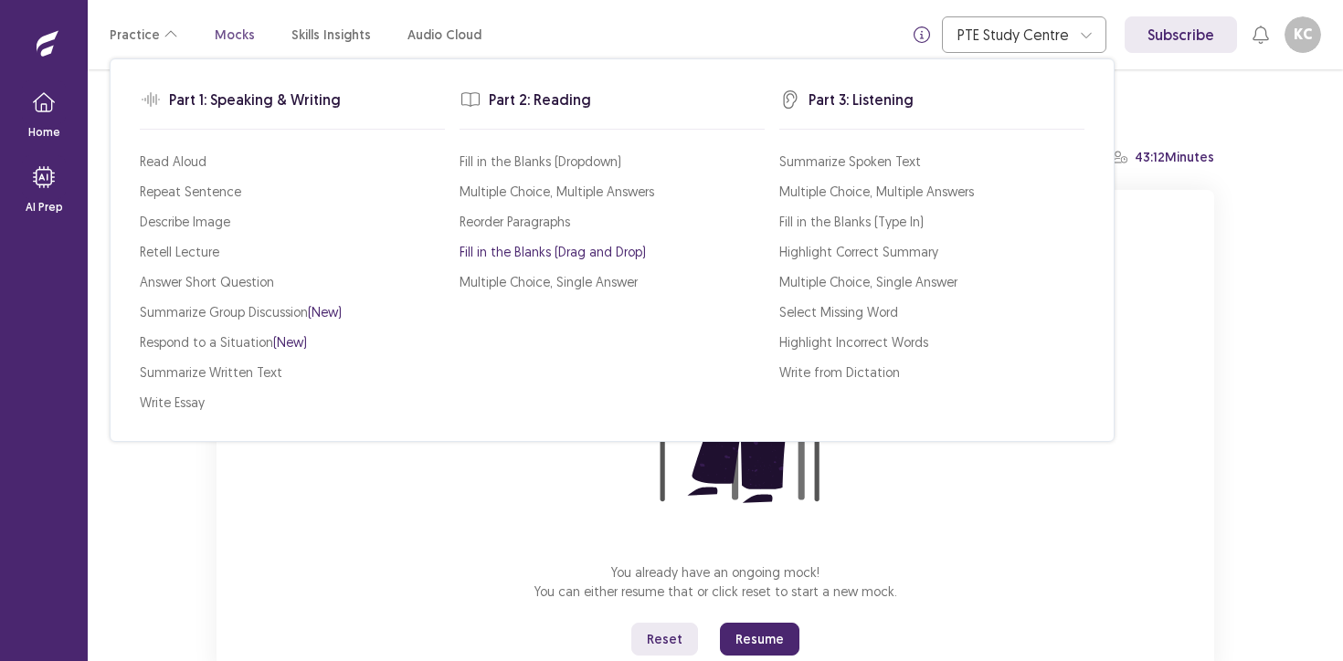
click at [522, 258] on p "Fill in the Blanks (Drag and Drop)" at bounding box center [552, 251] width 186 height 19
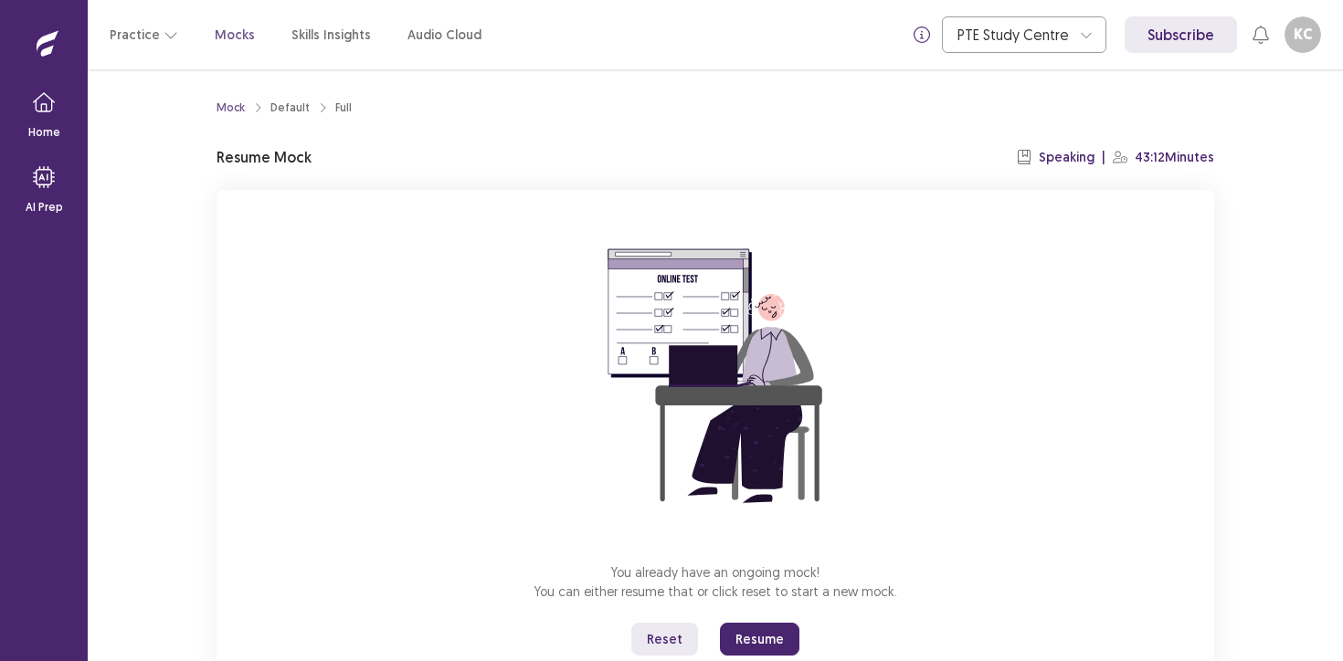
click at [176, 39] on div "Practice Mocks Skills Insights Audio Cloud" at bounding box center [296, 34] width 372 height 33
click at [163, 36] on icon "button" at bounding box center [170, 34] width 15 height 15
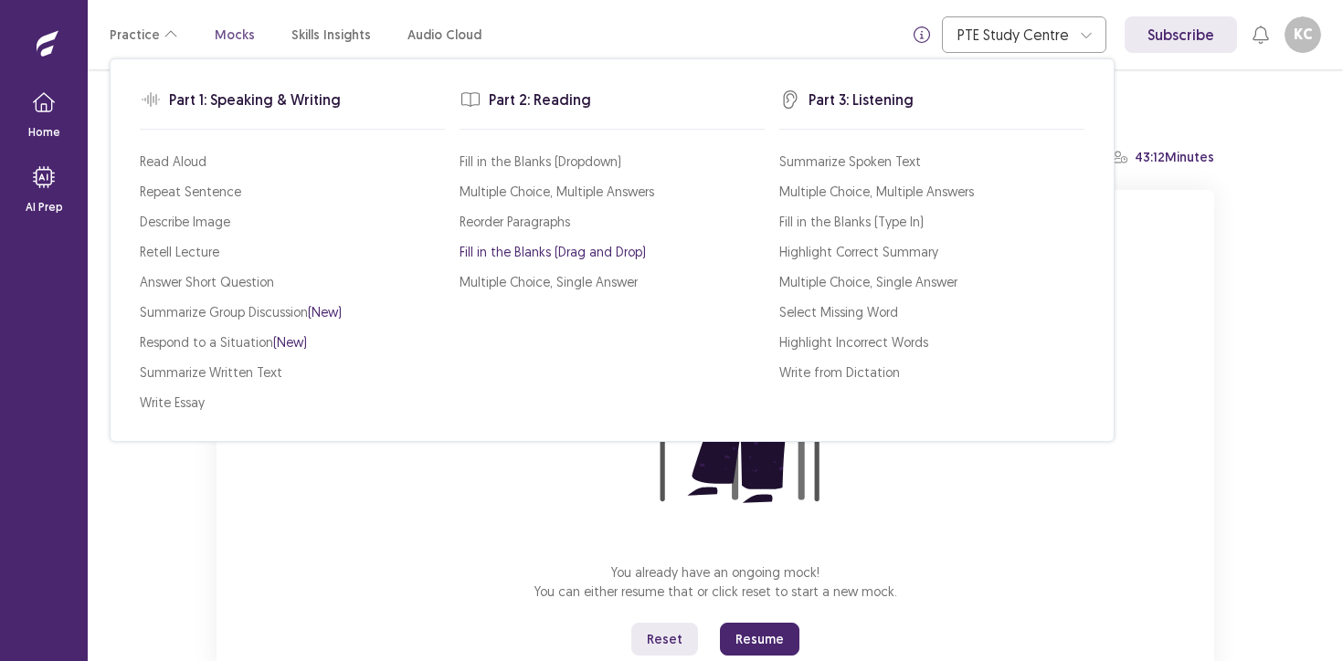
click at [518, 253] on p "Fill in the Blanks (Drag and Drop)" at bounding box center [552, 251] width 186 height 19
